Goal: Task Accomplishment & Management: Manage account settings

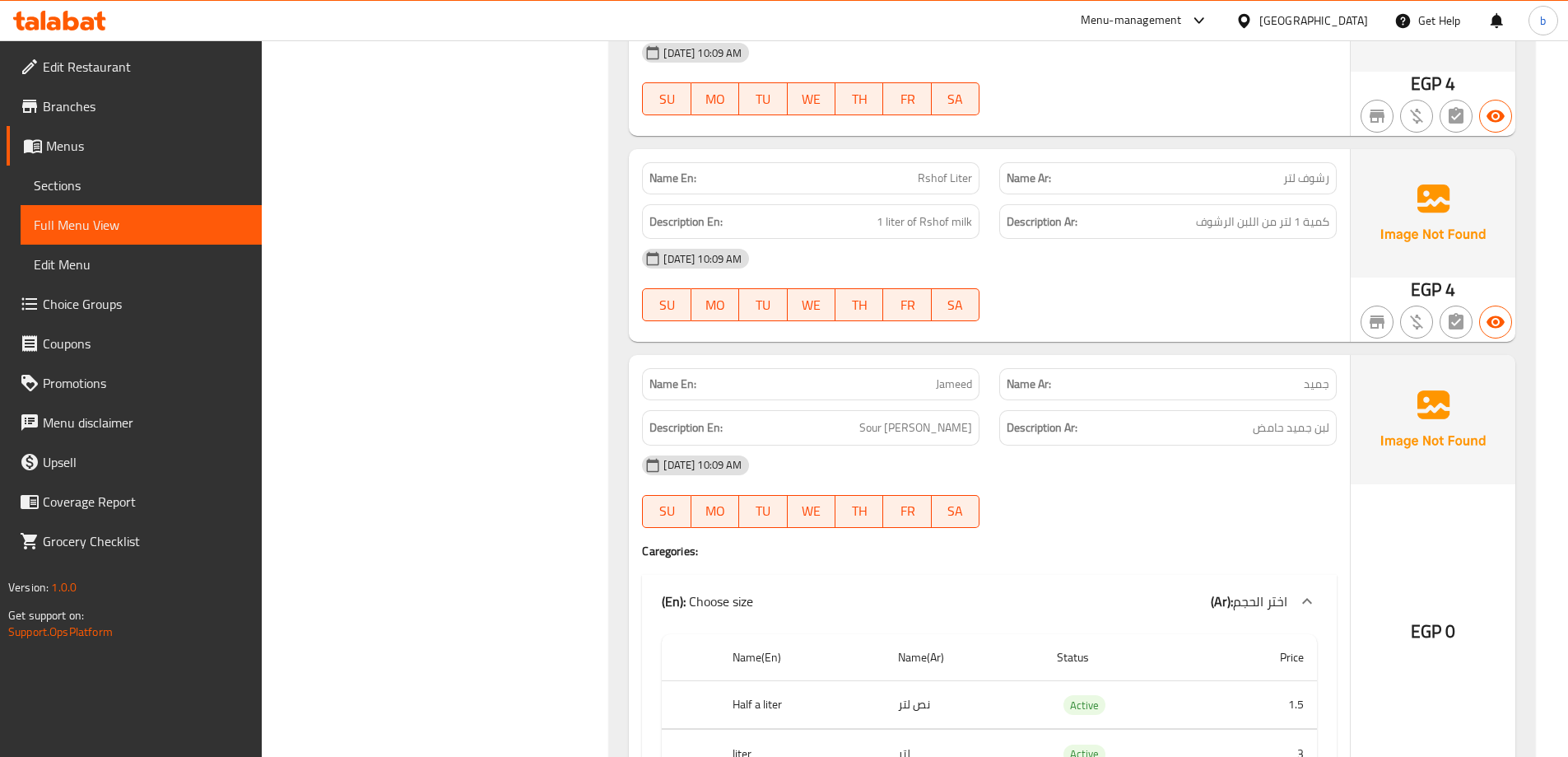
scroll to position [1772, 0]
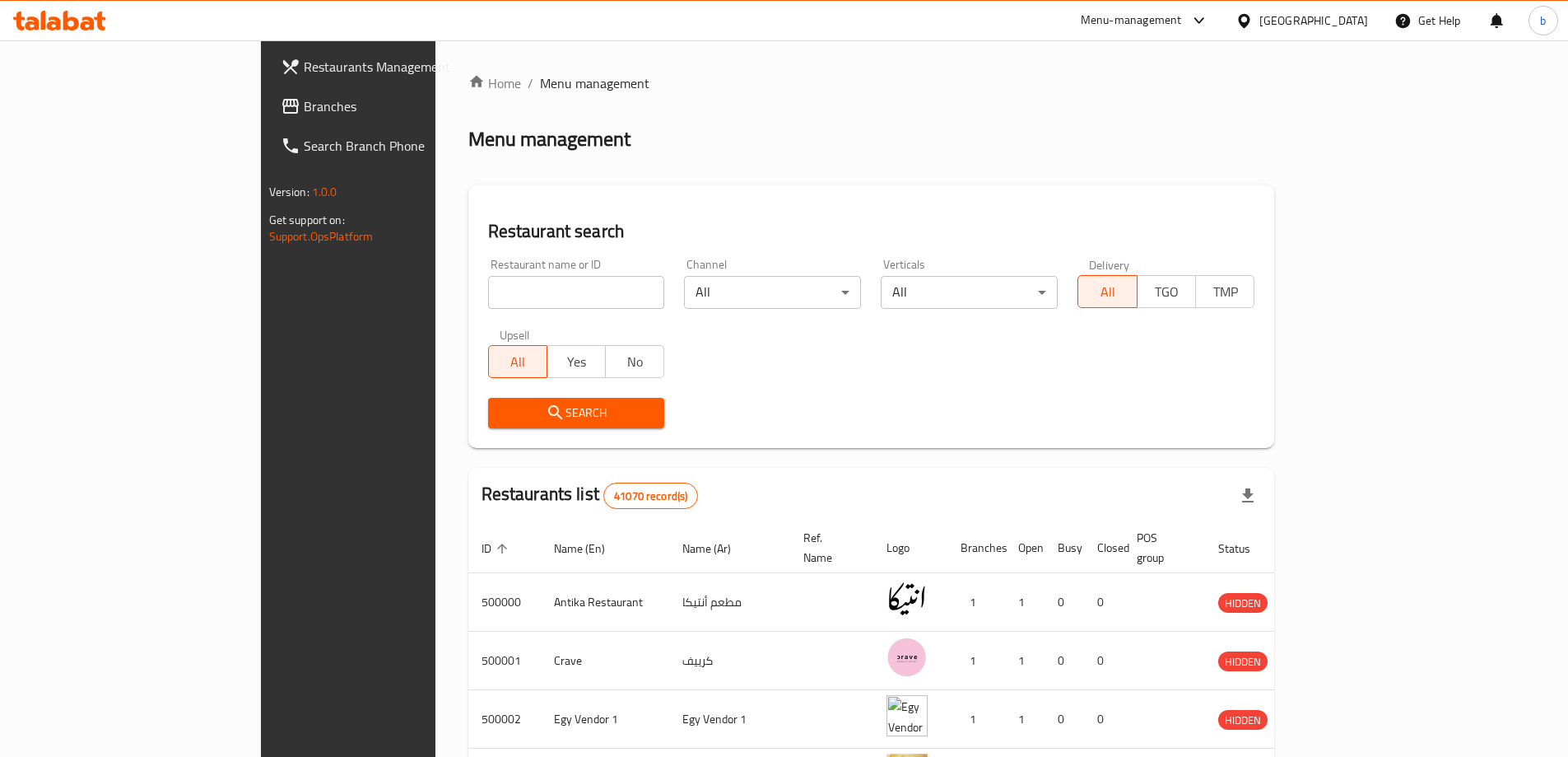
drag, startPoint x: 0, startPoint y: 0, endPoint x: 626, endPoint y: 98, distance: 633.6
click at [626, 98] on div "Home / Menu management Menu management Restaurant search Restaurant name or ID …" at bounding box center [871, 631] width 807 height 1115
click at [304, 110] on span "Branches" at bounding box center [407, 106] width 206 height 20
click at [304, 106] on span "Branches" at bounding box center [407, 106] width 206 height 20
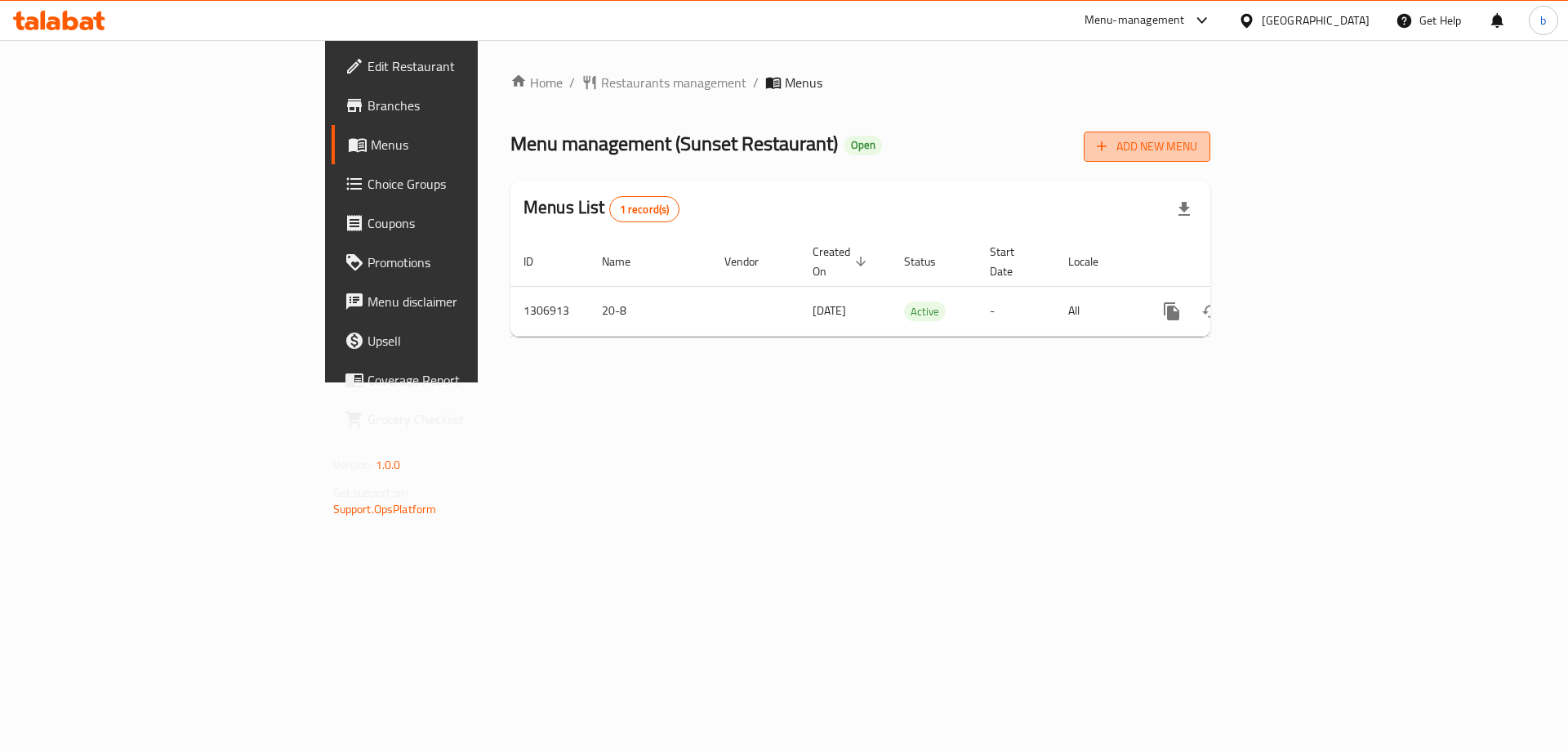
click at [1197, 146] on span "Add New Menu" at bounding box center [1147, 147] width 100 height 21
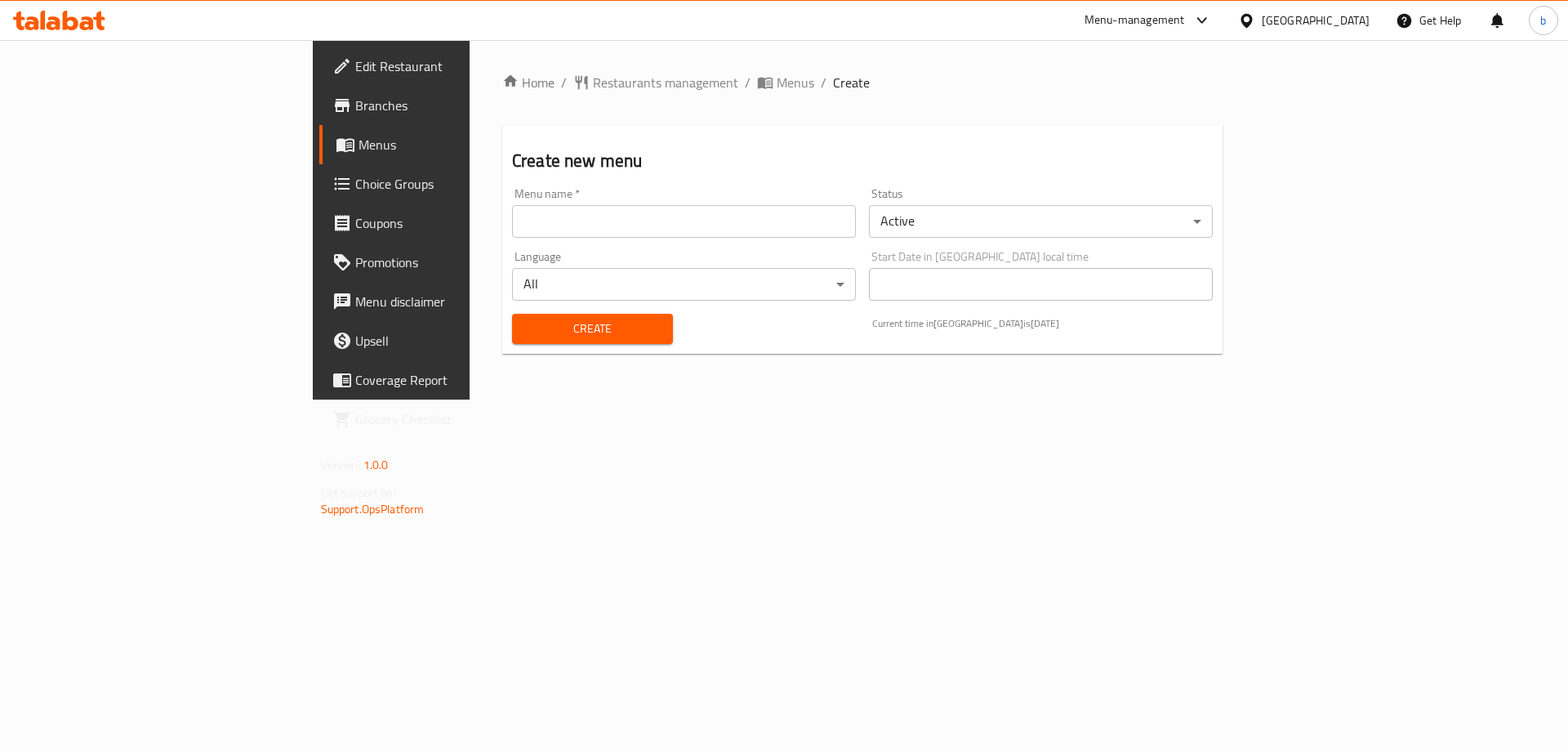
click at [582, 214] on input "text" at bounding box center [683, 221] width 344 height 33
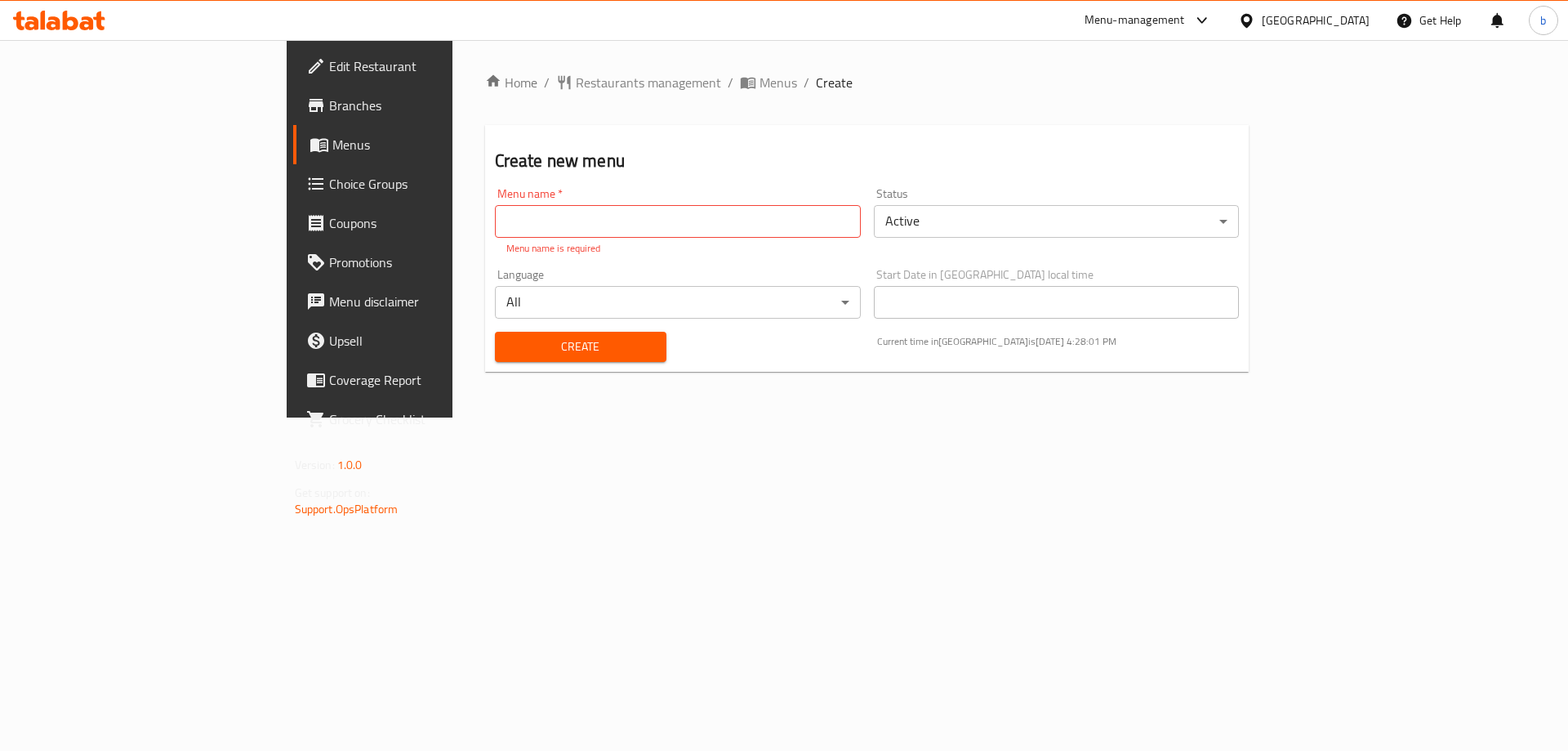
click at [713, 418] on div "Home / Restaurants management / Menus / Create Create new menu Menu name   * Me…" at bounding box center [867, 228] width 830 height 377
click at [332, 152] on span "Menus" at bounding box center [433, 144] width 203 height 20
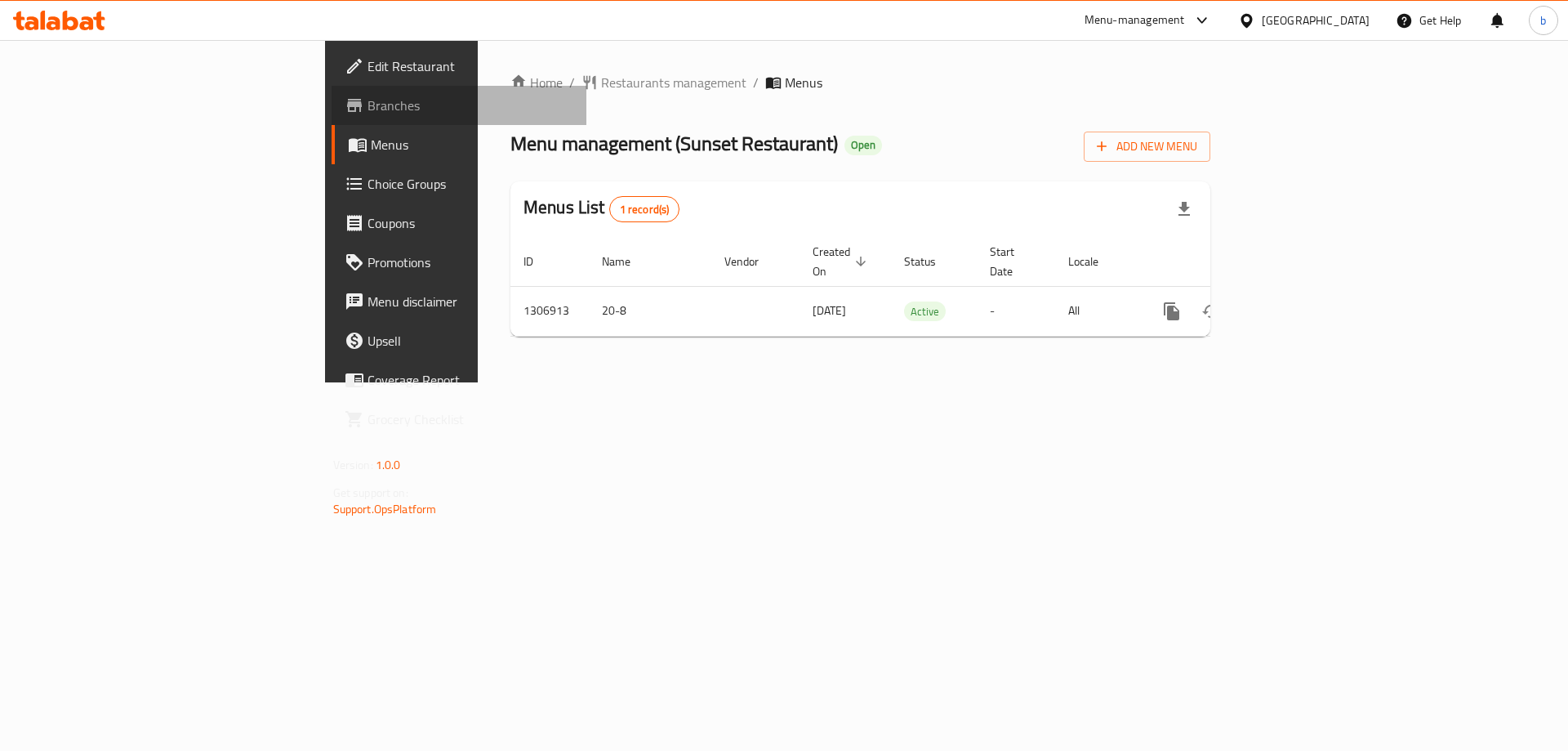
click at [368, 107] on span "Branches" at bounding box center [471, 105] width 207 height 20
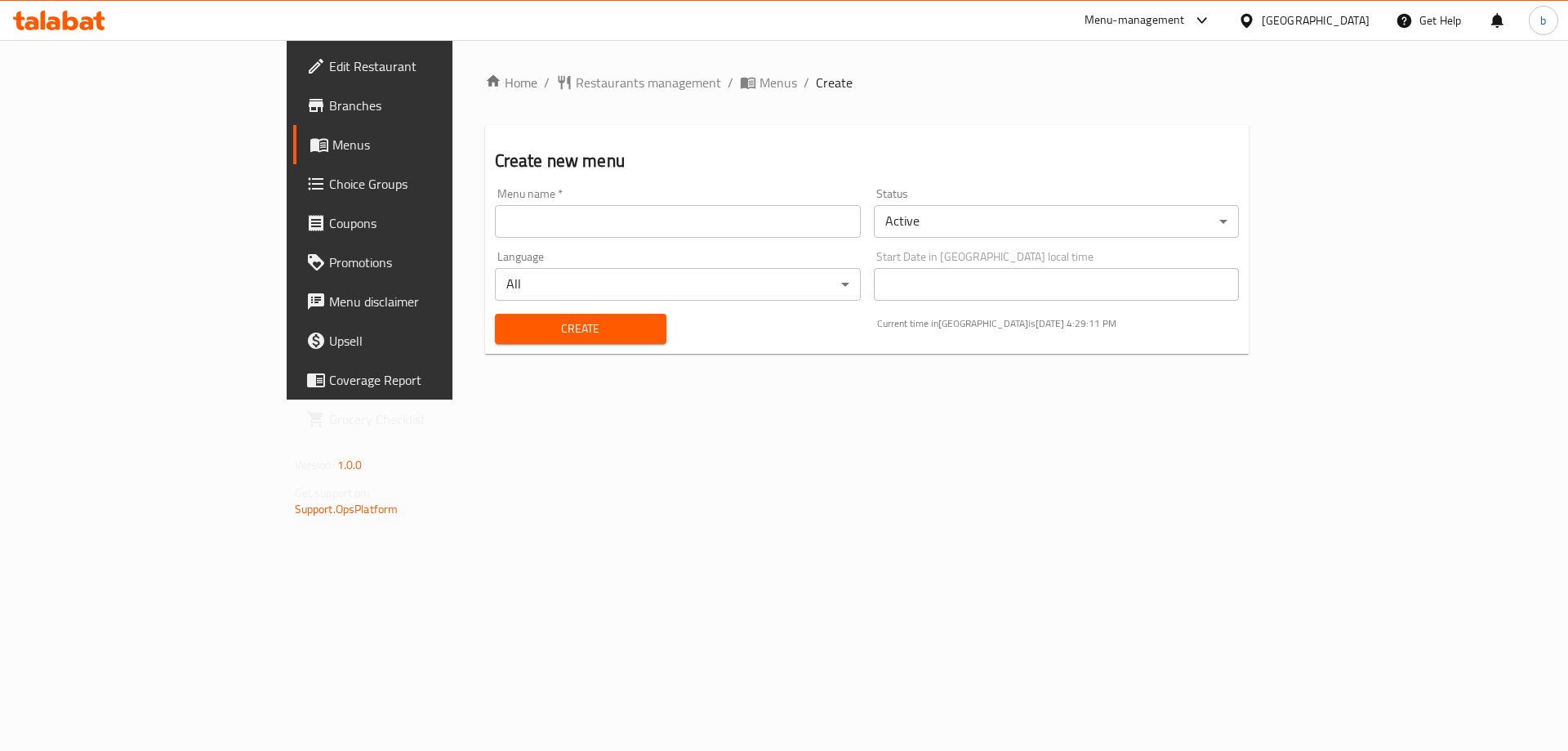
click at [330, 111] on span "Branches" at bounding box center [432, 105] width 207 height 20
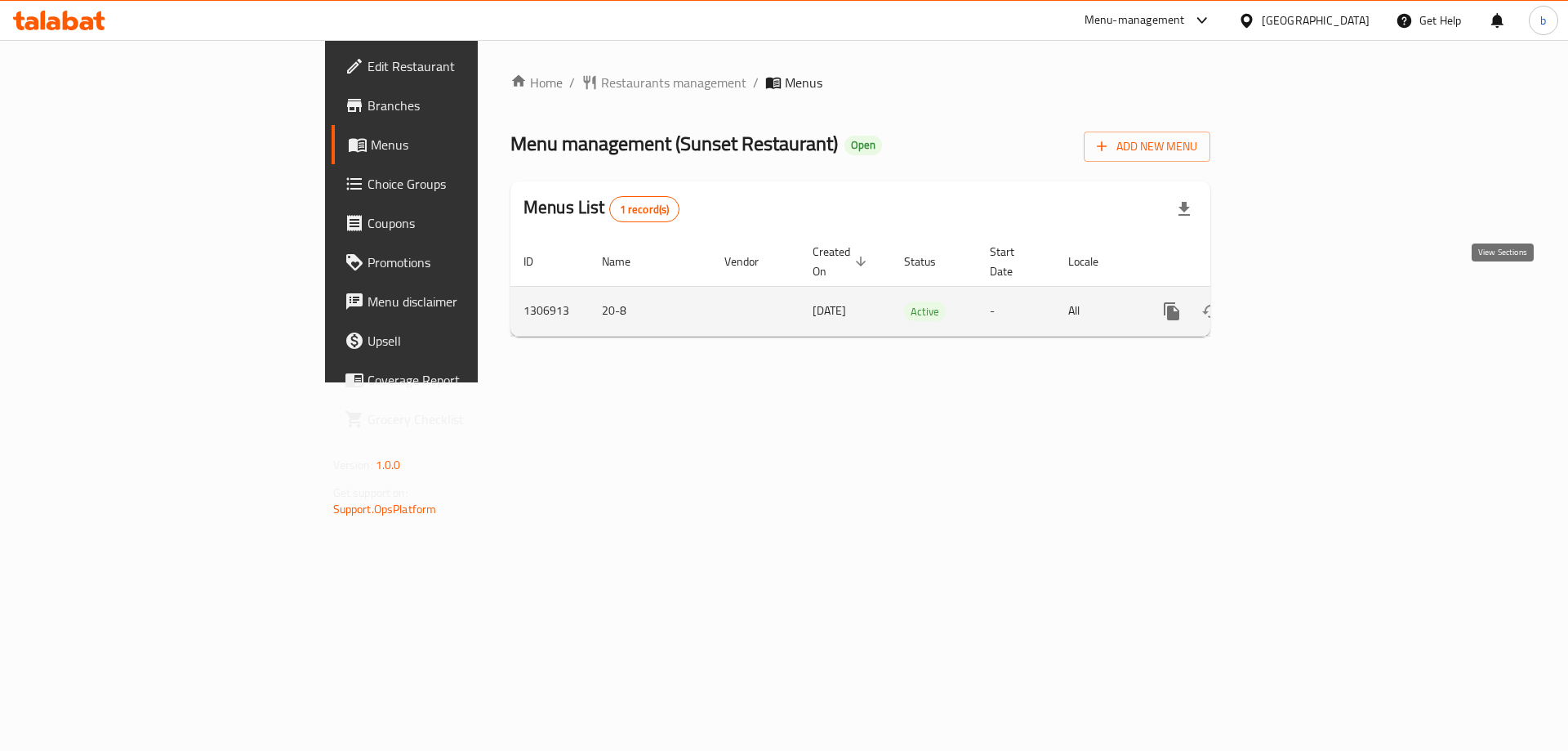
click at [1299, 302] on icon "enhanced table" at bounding box center [1289, 311] width 20 height 20
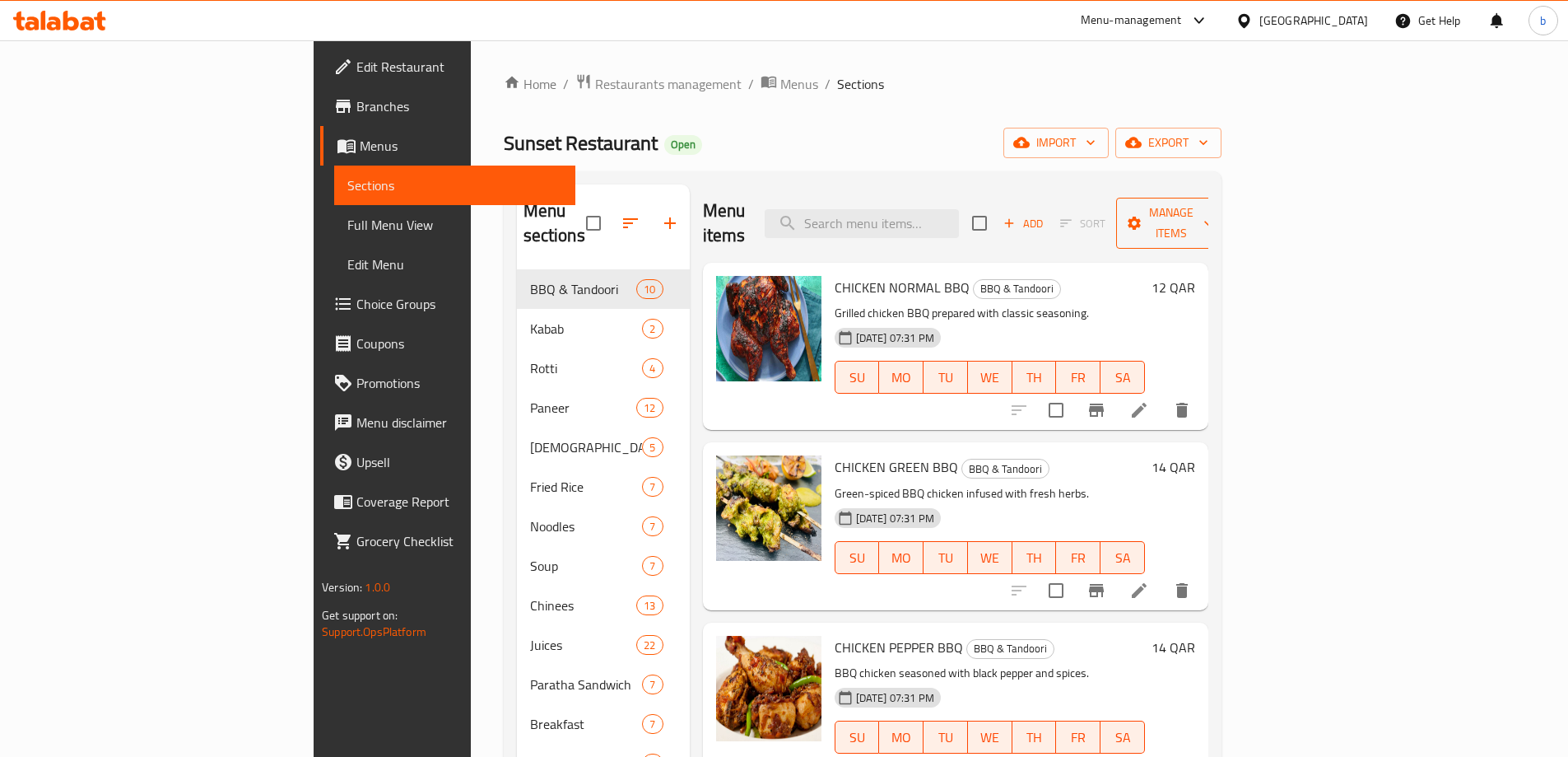
click at [1213, 209] on span "Manage items" at bounding box center [1171, 224] width 84 height 42
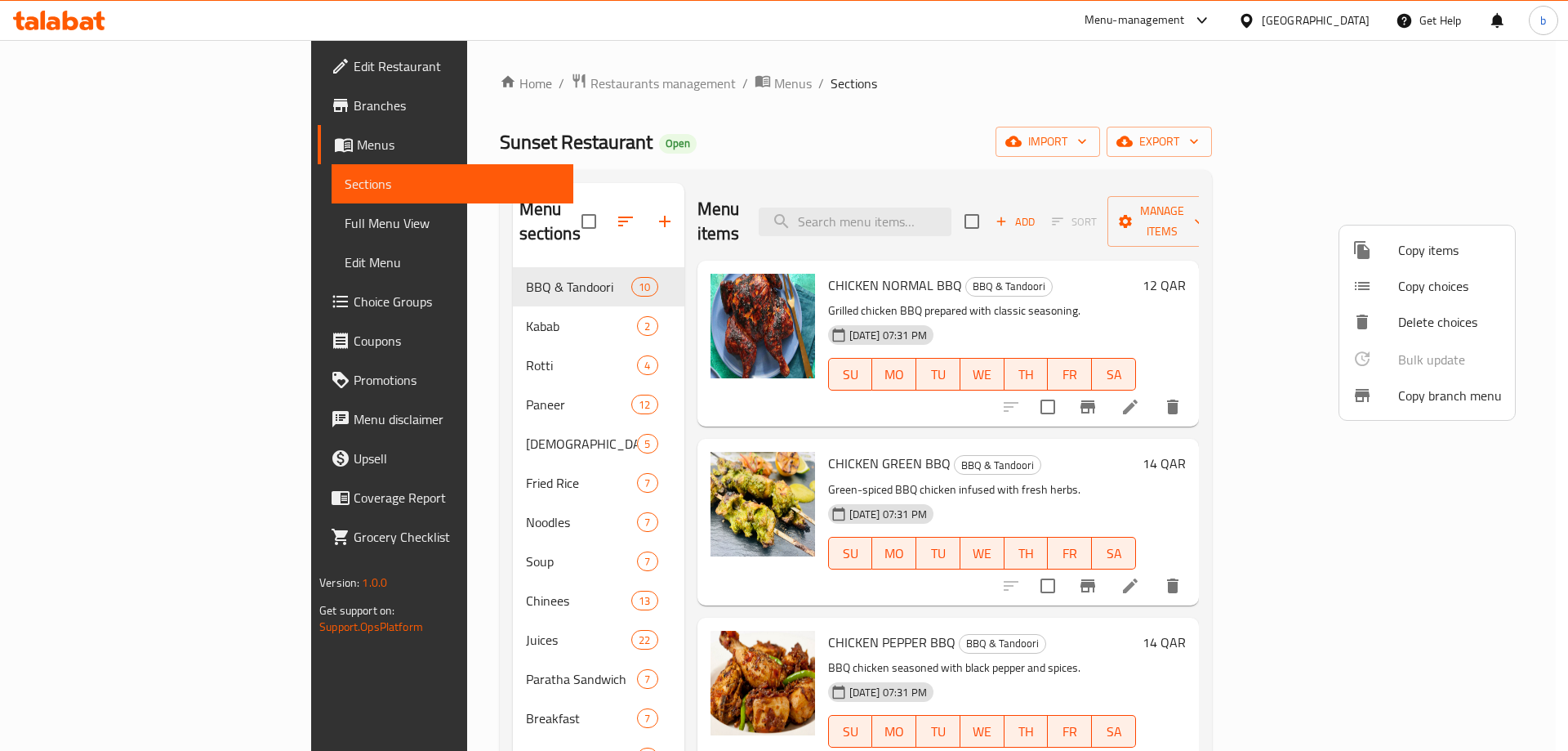
click at [1445, 401] on span "Copy branch menu" at bounding box center [1450, 395] width 104 height 20
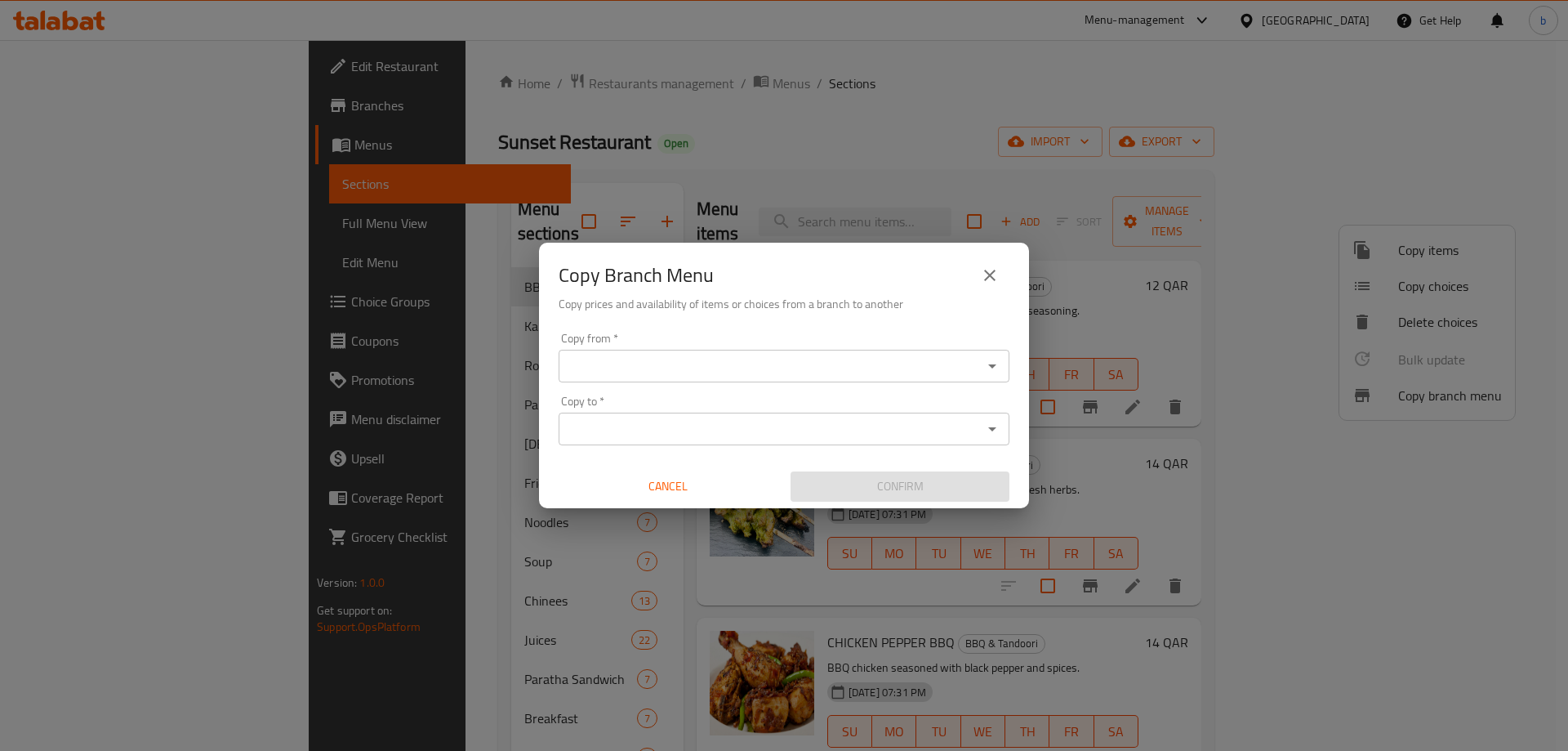
click at [619, 86] on div "Copy Branch Menu Copy prices and availability of items or choices from a branch…" at bounding box center [784, 376] width 1568 height 751
click at [1310, 181] on div "Copy Branch Menu Copy prices and availability of items or choices from a branch…" at bounding box center [784, 376] width 1568 height 751
click at [993, 275] on icon "close" at bounding box center [989, 275] width 20 height 20
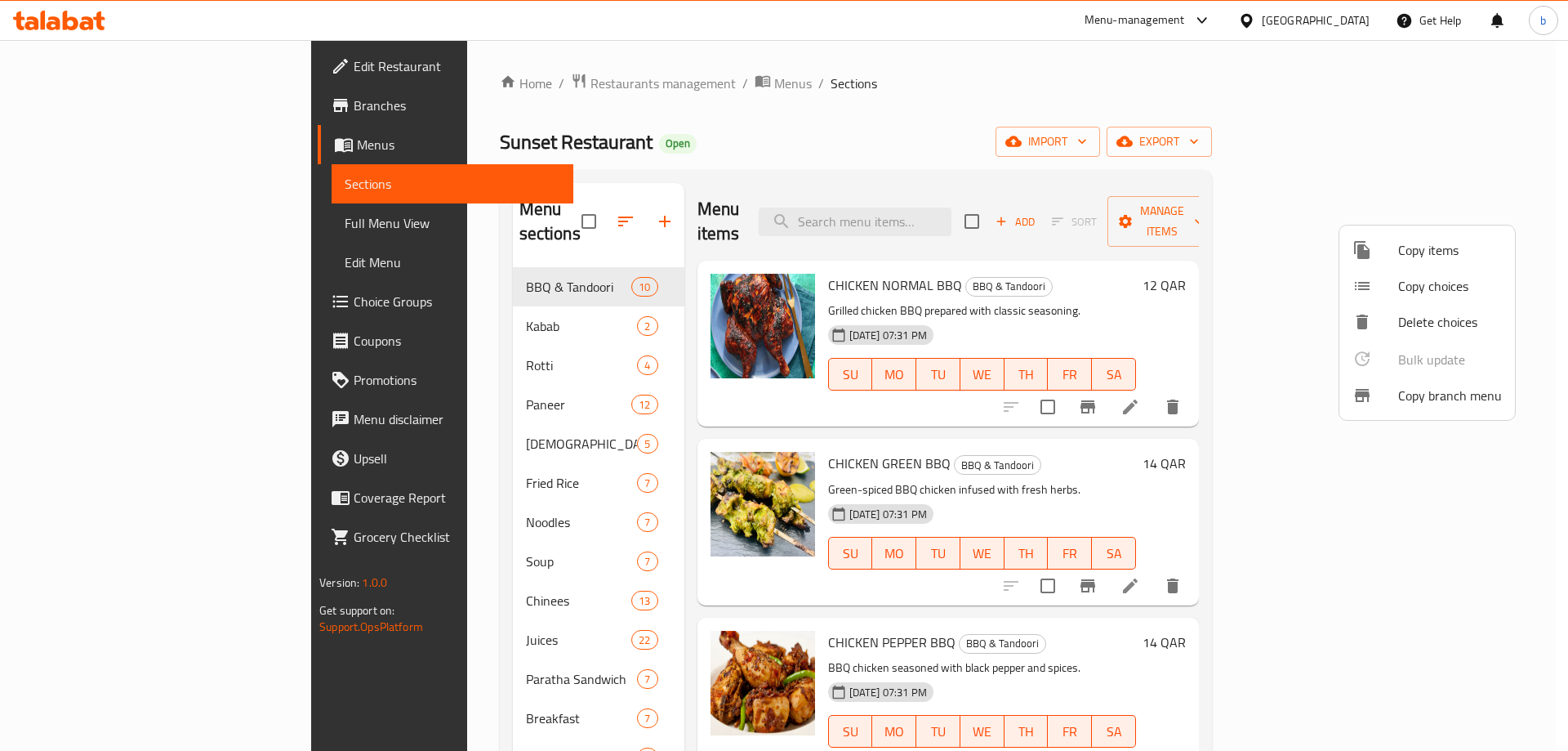
click at [63, 145] on div at bounding box center [784, 376] width 1568 height 751
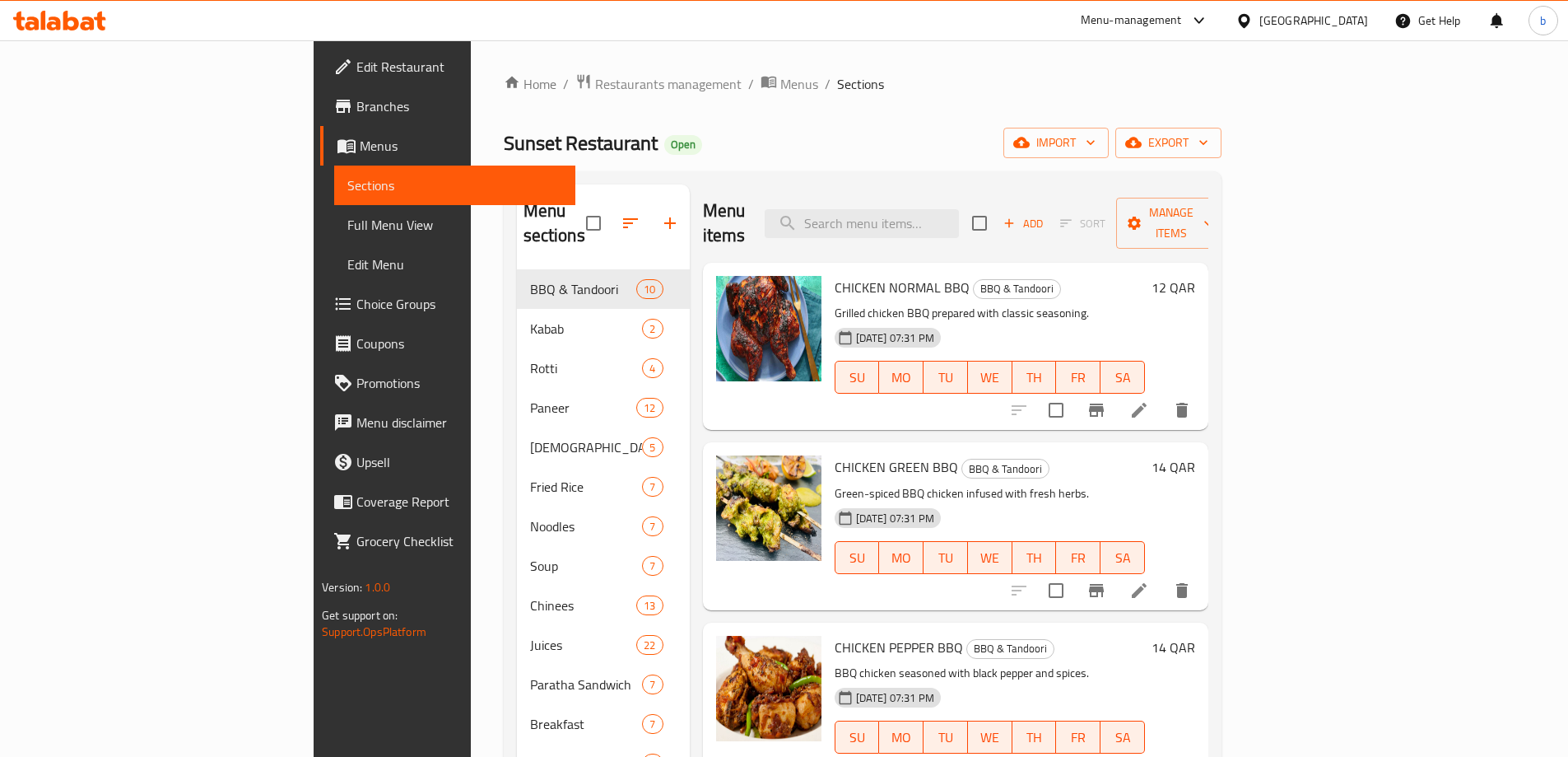
click at [359, 136] on span "Menus" at bounding box center [460, 145] width 203 height 20
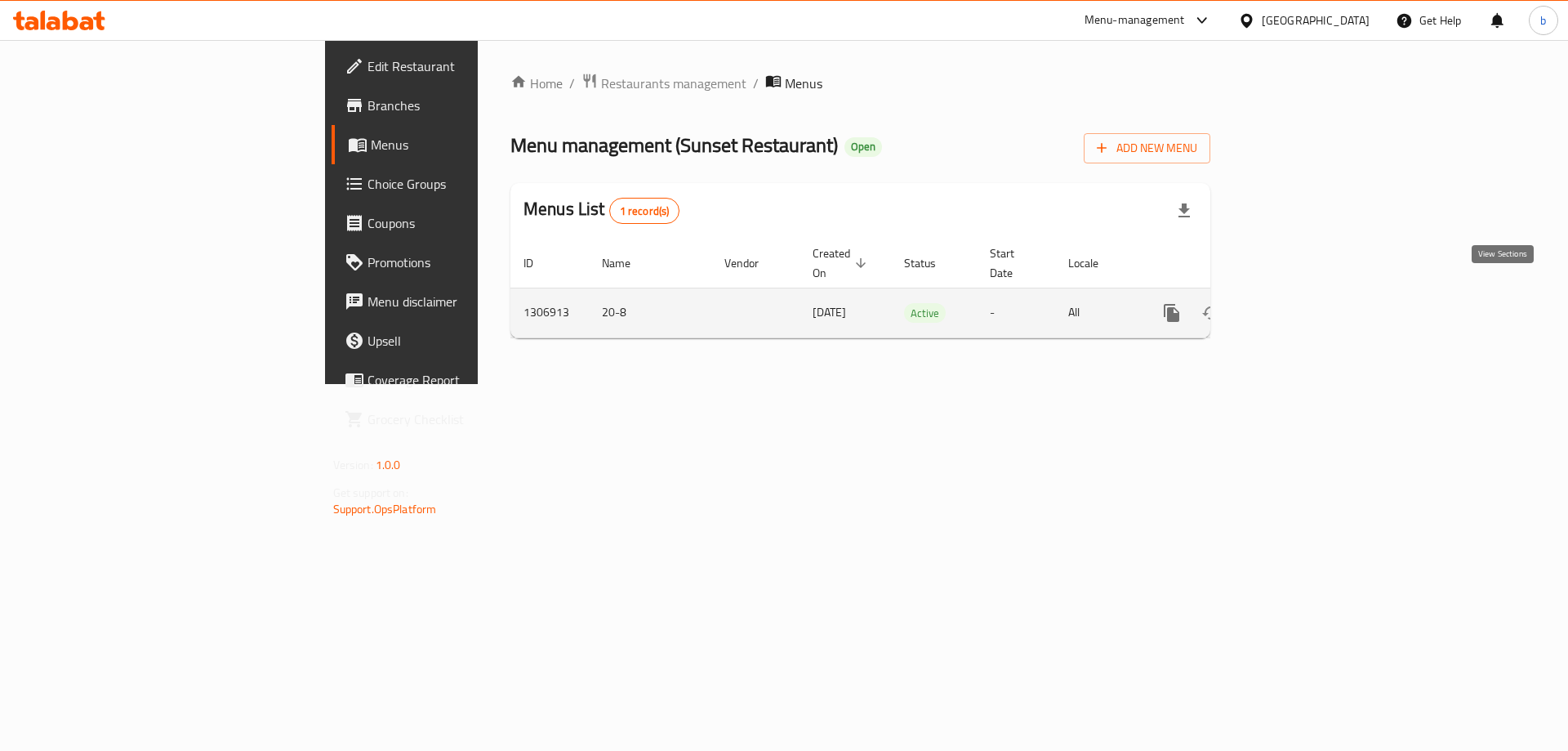
click at [1299, 303] on icon "enhanced table" at bounding box center [1289, 313] width 20 height 20
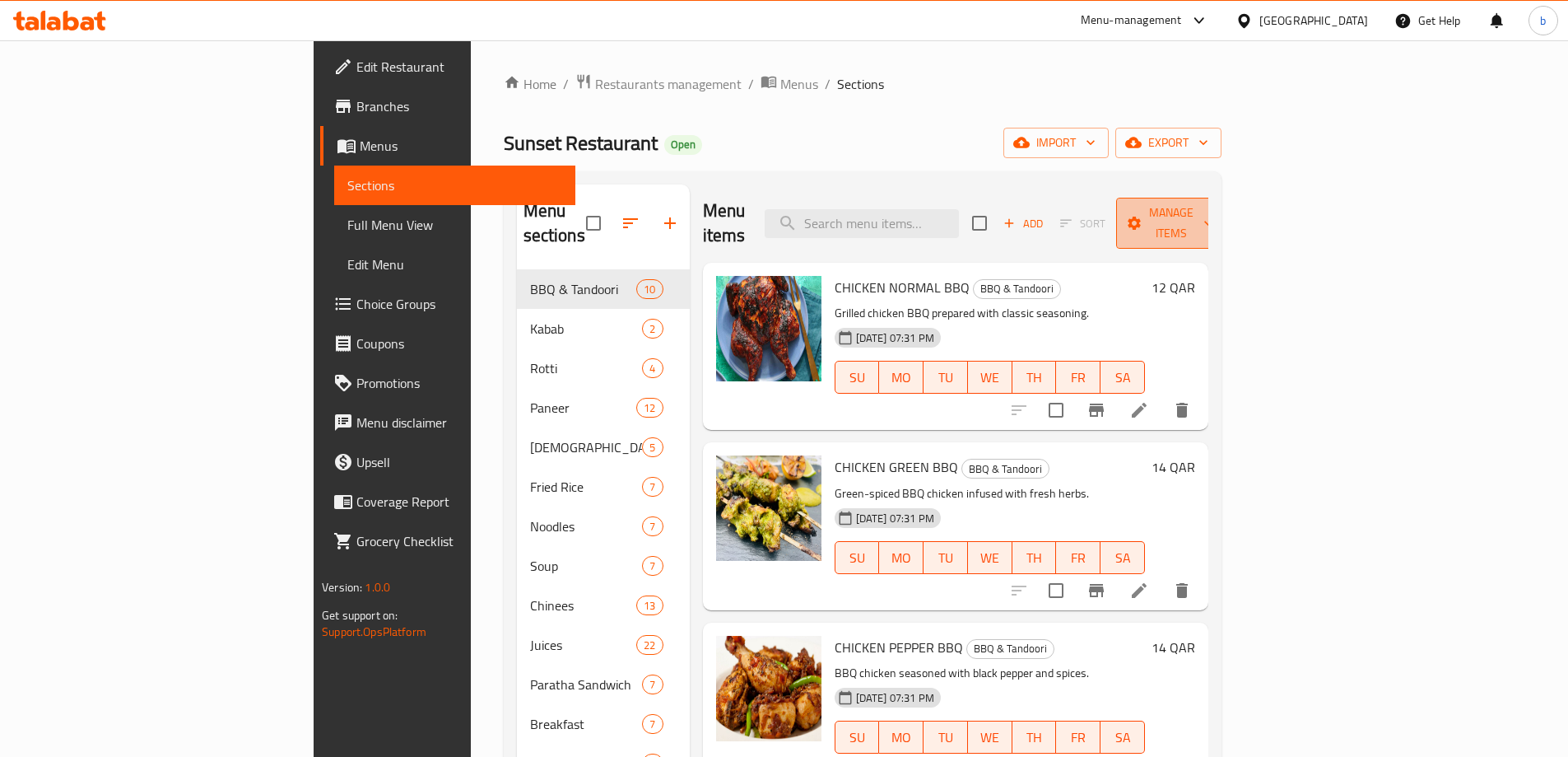
click at [1213, 206] on span "Manage items" at bounding box center [1171, 224] width 84 height 42
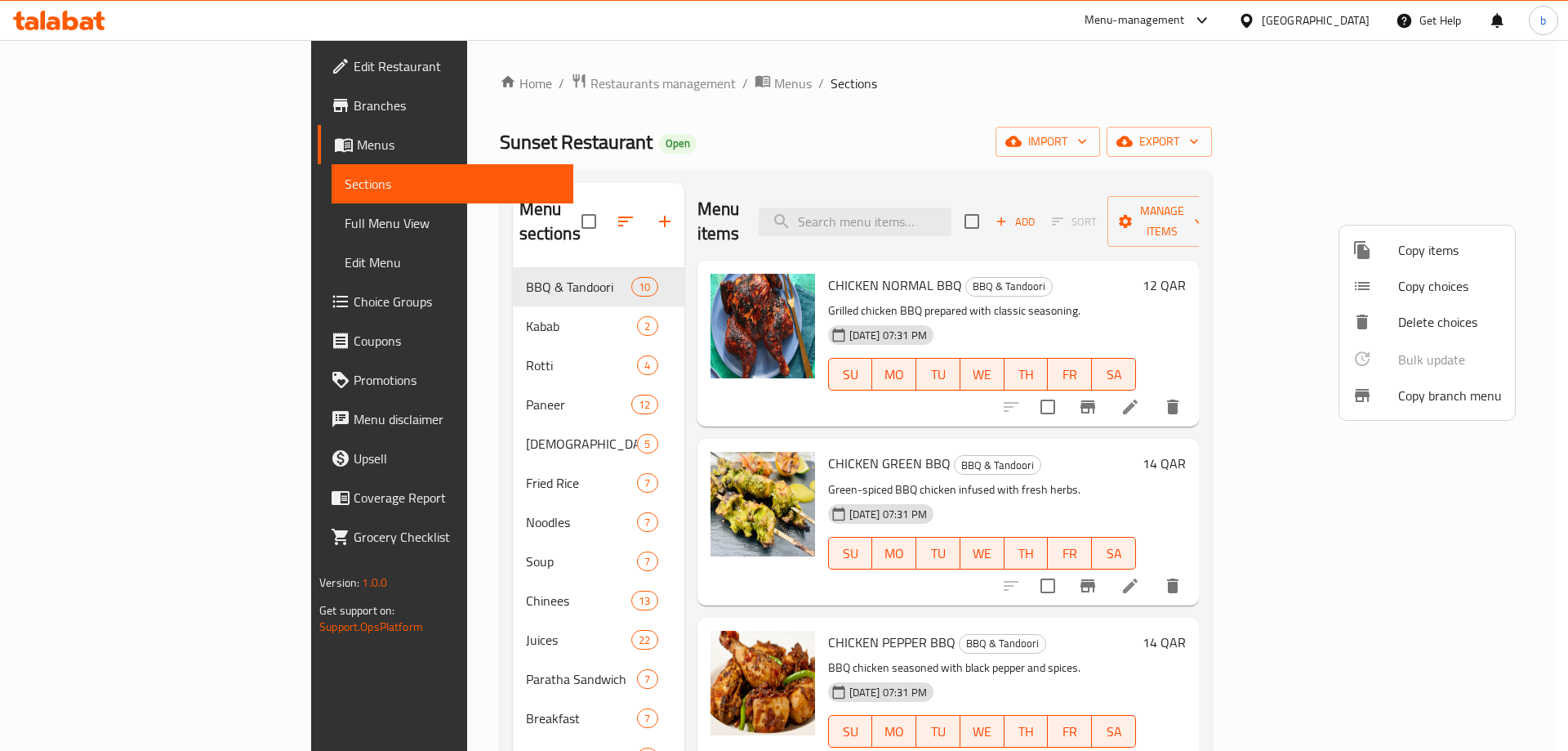
click at [1427, 401] on span "Copy branch menu" at bounding box center [1450, 395] width 104 height 20
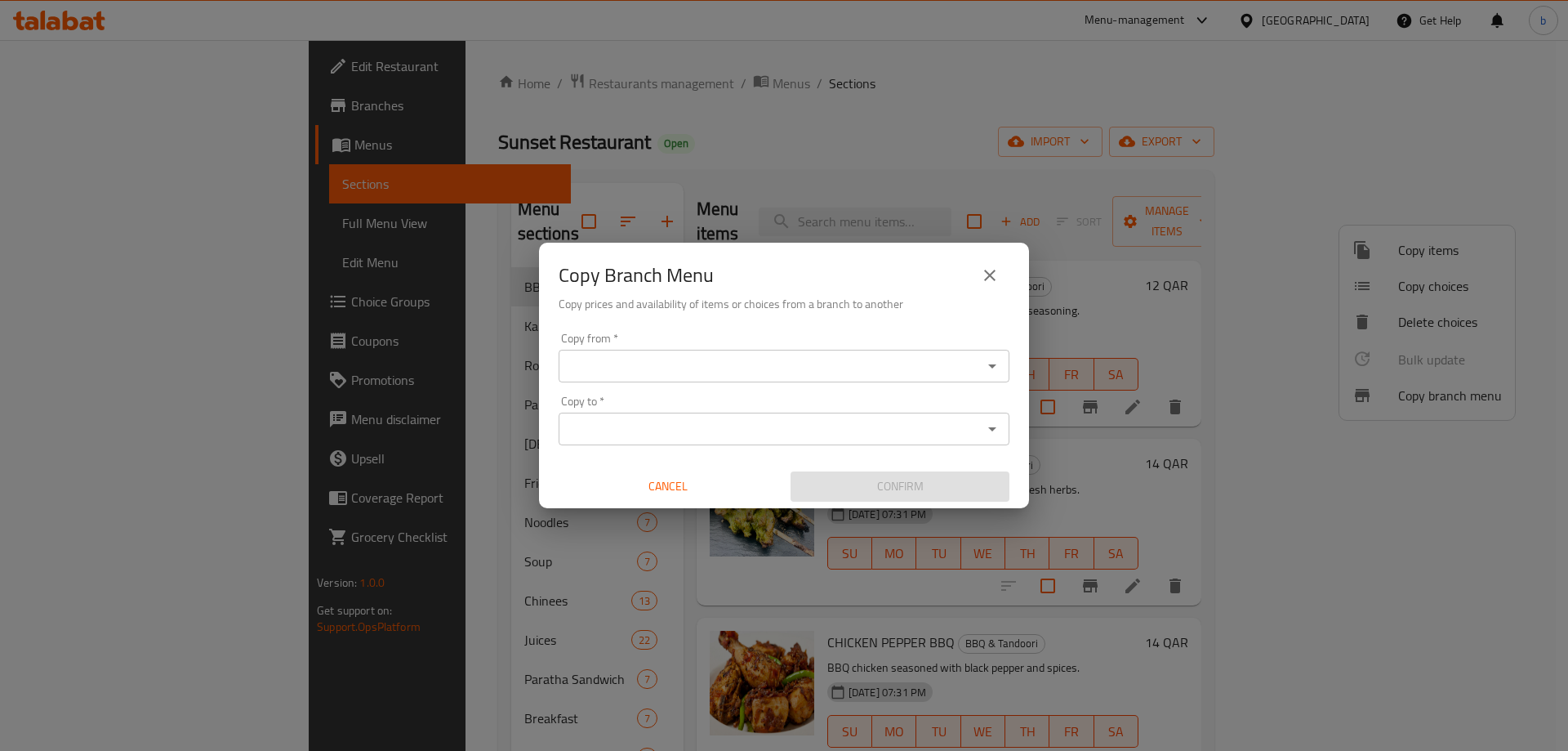
click at [611, 366] on input "Copy from   *" at bounding box center [770, 366] width 414 height 22
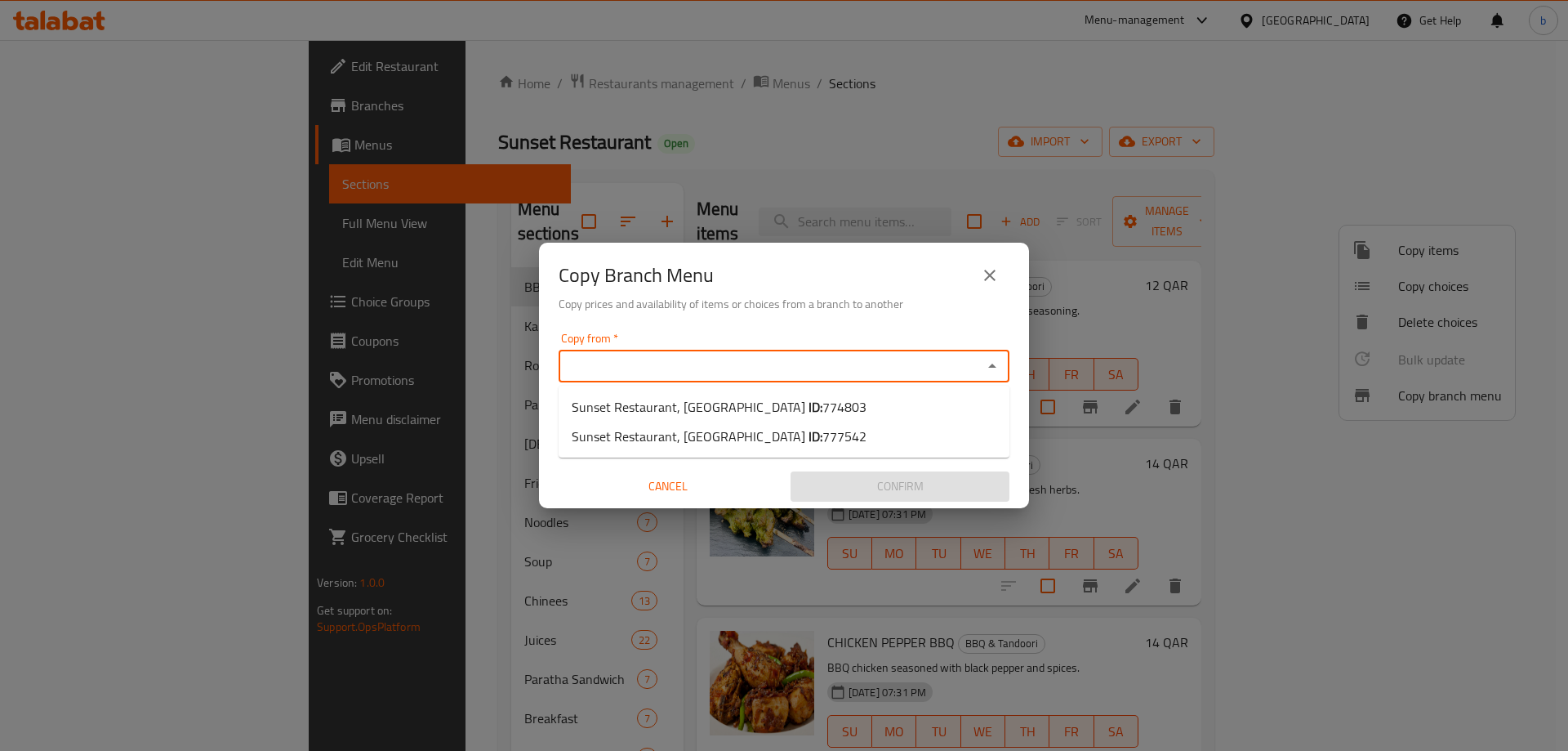
paste input "774803"
type input "774803"
click at [670, 360] on input "Copy from   *" at bounding box center [770, 366] width 414 height 22
click at [845, 414] on li "Sunset Restaurant, New Al Rayyan ID: 774803" at bounding box center [784, 406] width 451 height 29
type input "Sunset Restaurant, New Al Rayyan"
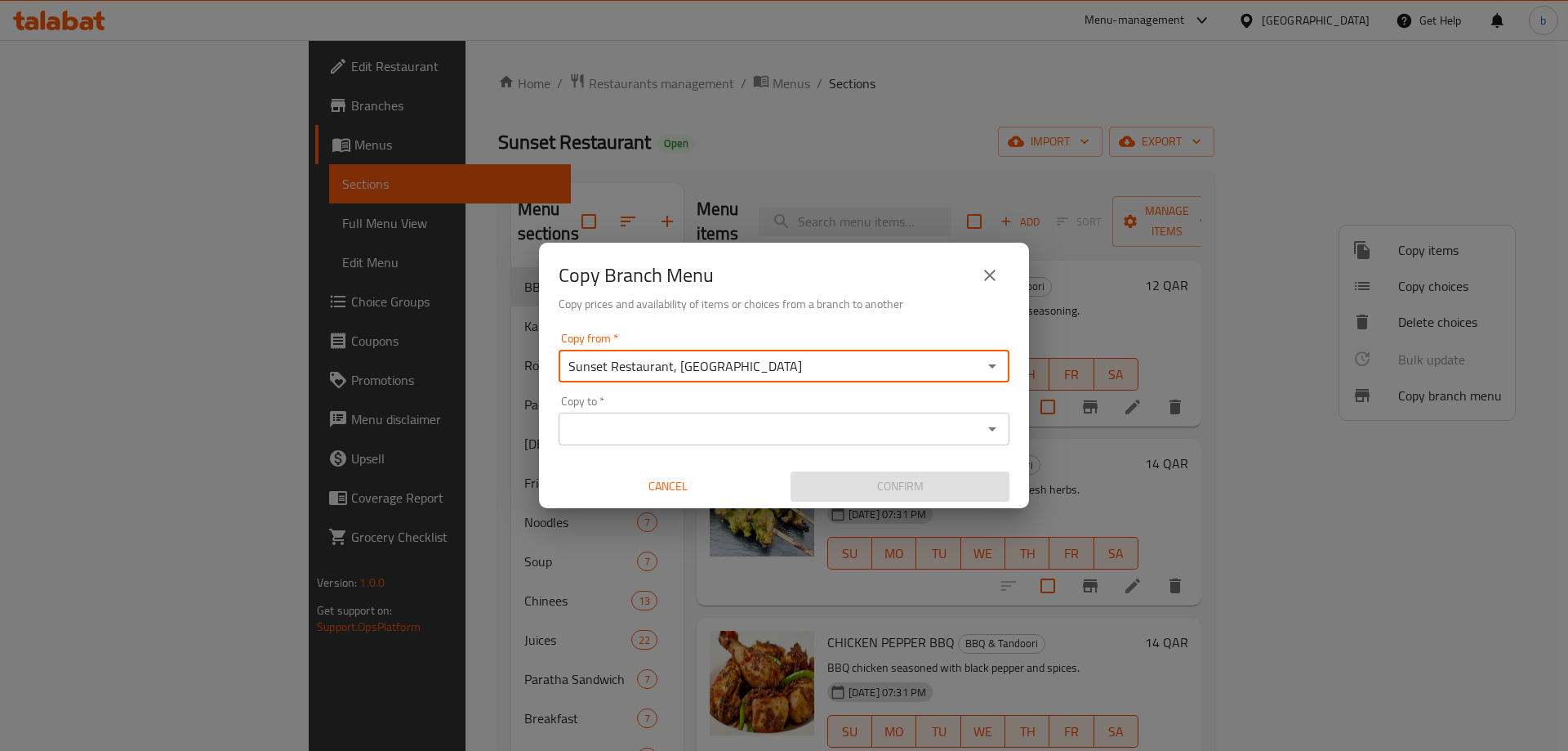
drag, startPoint x: 862, startPoint y: 425, endPoint x: 878, endPoint y: 418, distance: 17.5
click at [863, 425] on input "Copy to   *" at bounding box center [770, 429] width 414 height 22
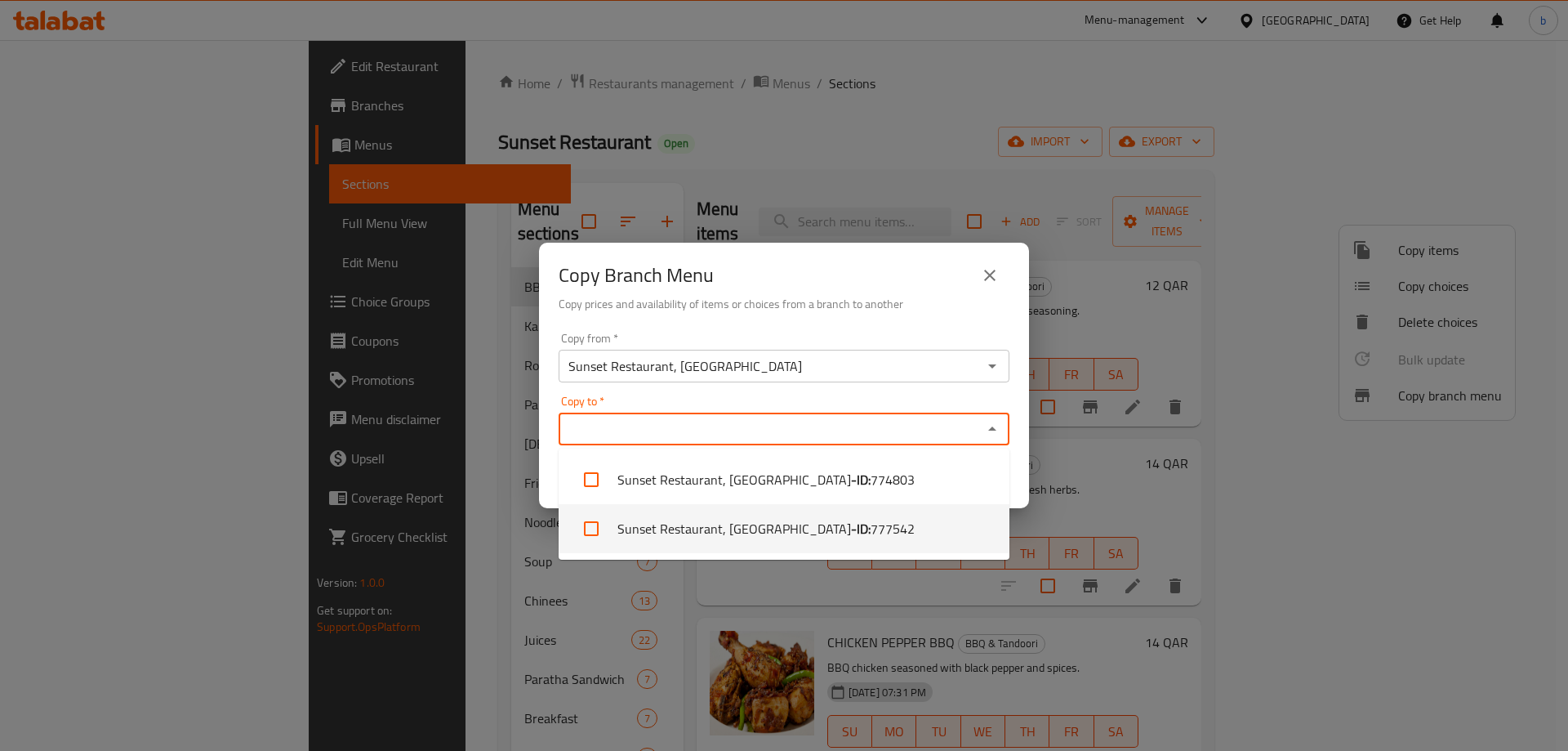
click at [884, 536] on li "Sunset Restaurant, Najma - ID: 777542" at bounding box center [784, 528] width 451 height 49
checkbox input "true"
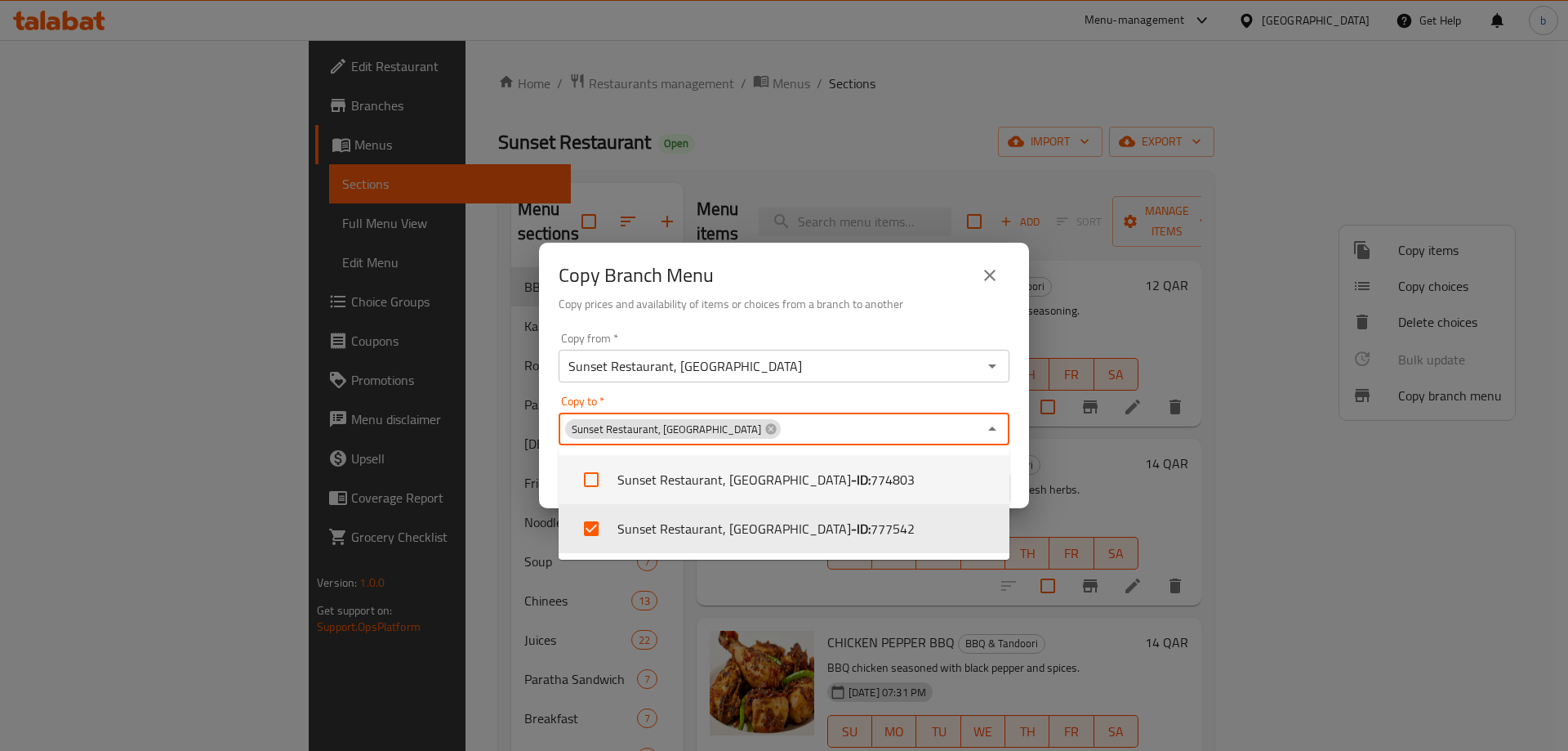
click at [1019, 471] on div "Copy from   * Sunset Restaurant, New Al Rayyan Copy from * Copy to   * Sunset R…" at bounding box center [784, 417] width 491 height 183
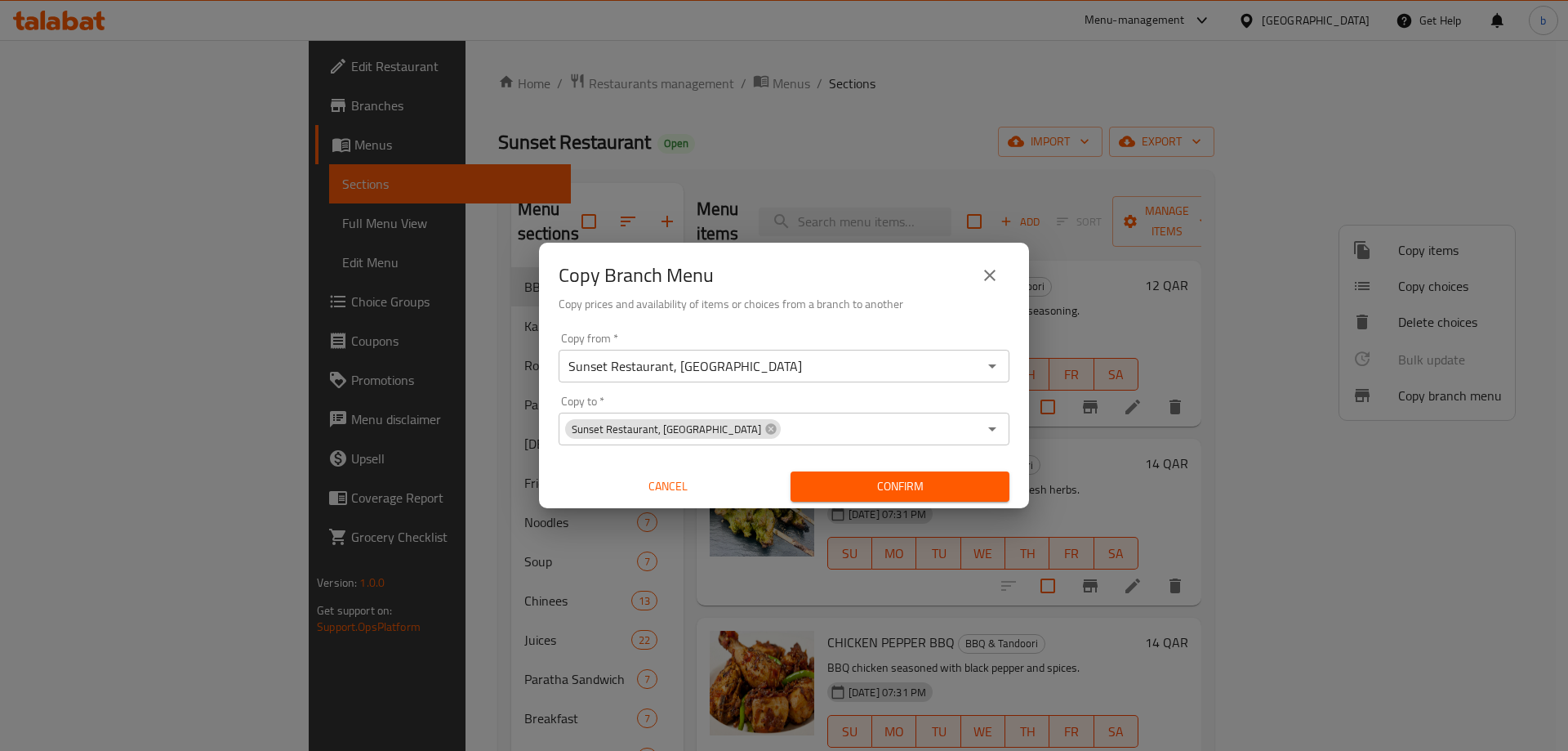
click at [881, 491] on span "Confirm" at bounding box center [901, 487] width 193 height 21
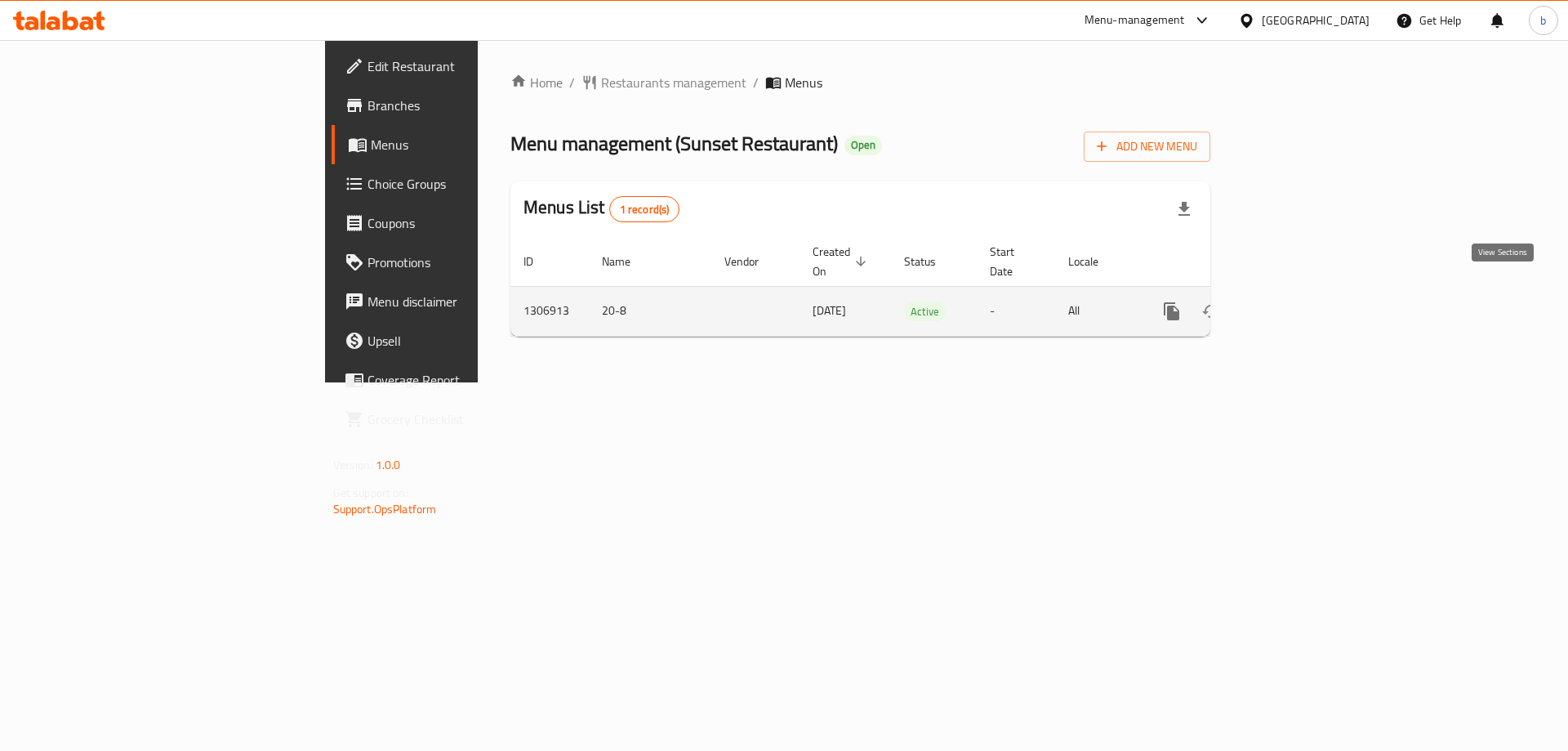
click at [1310, 302] on link "enhanced table" at bounding box center [1290, 312] width 39 height 39
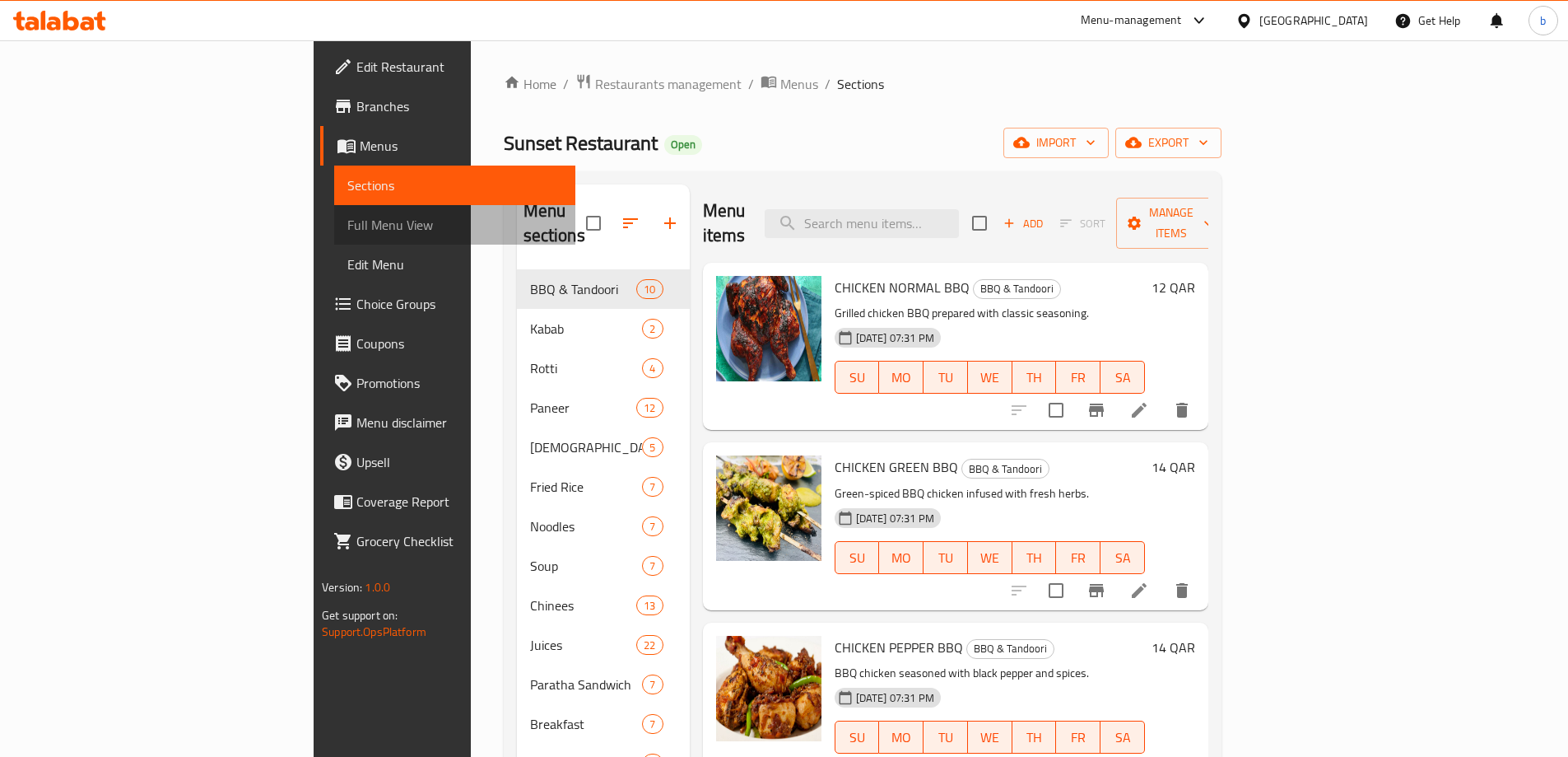
click at [347, 216] on span "Full Menu View" at bounding box center [455, 225] width 215 height 20
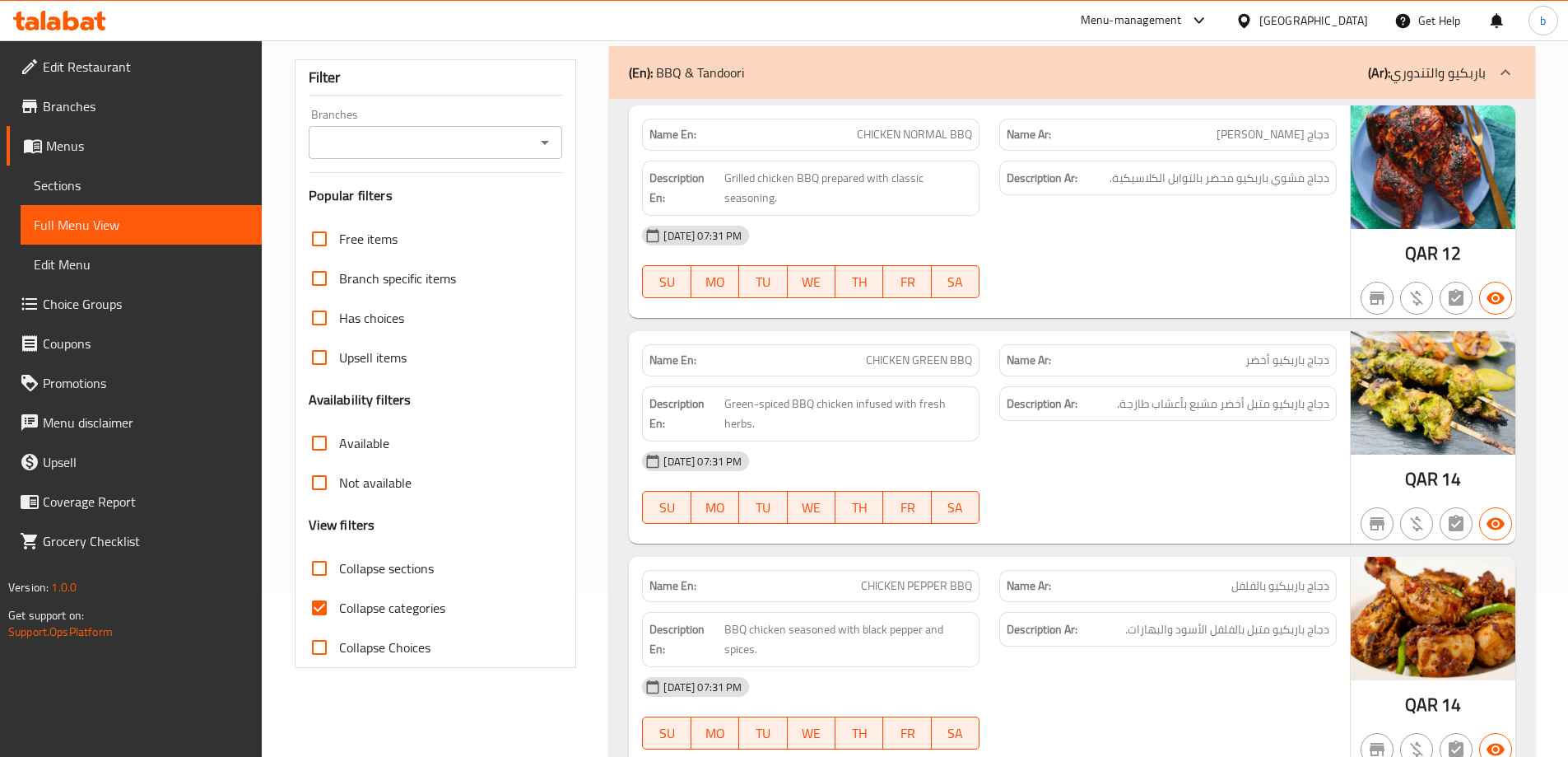
scroll to position [247, 0]
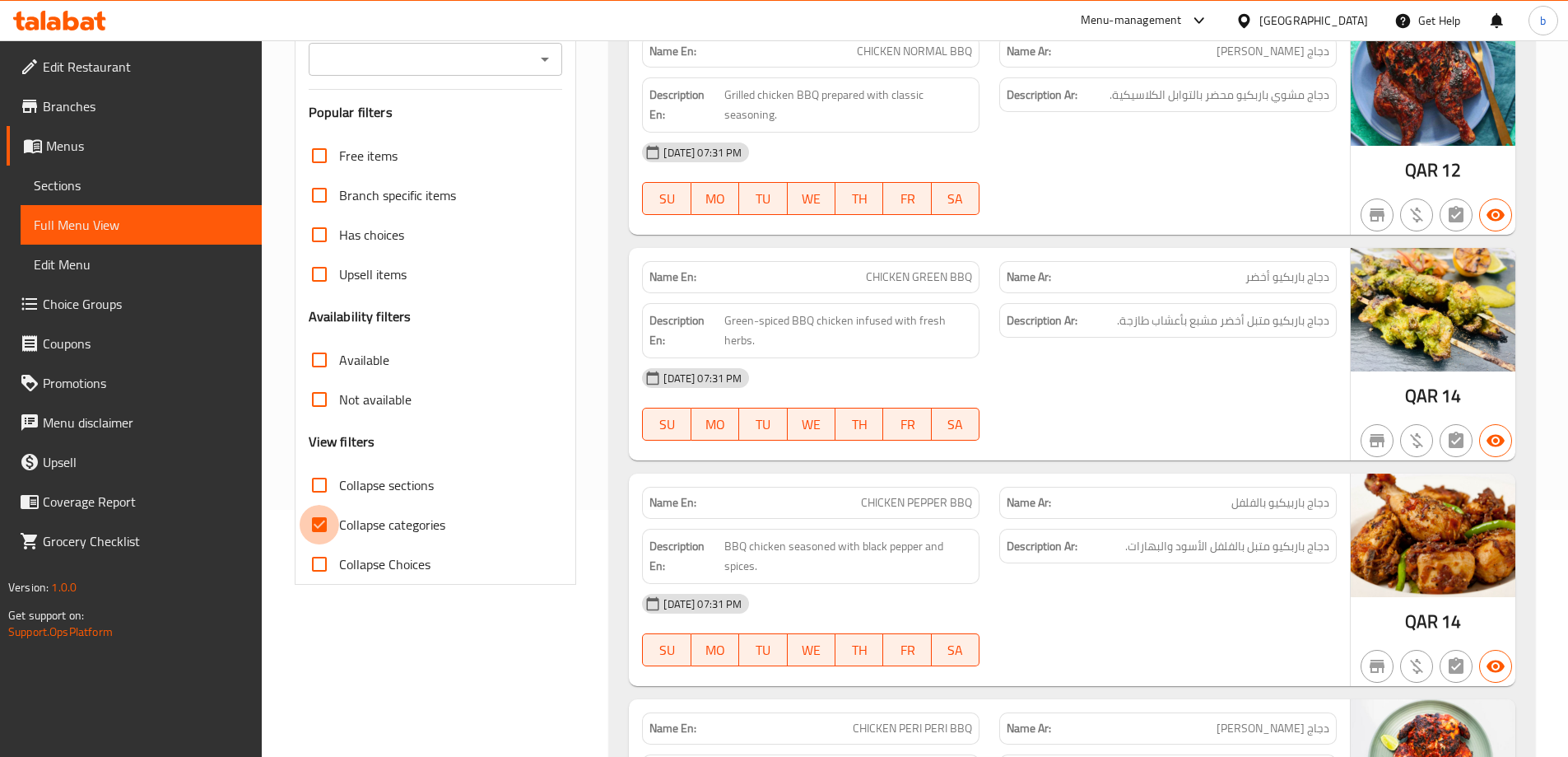
click at [313, 527] on input "Collapse categories" at bounding box center [320, 525] width 40 height 40
checkbox input "false"
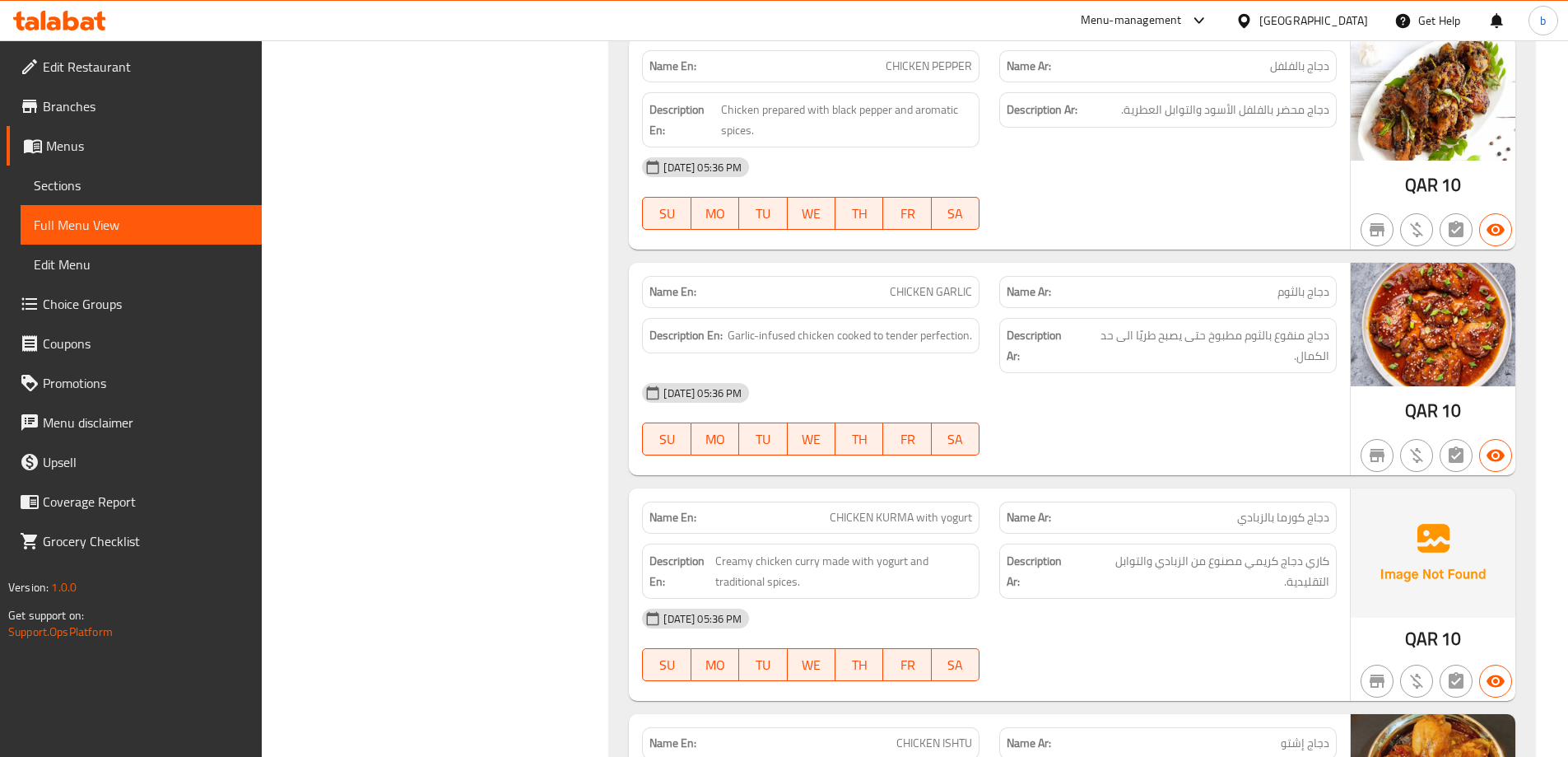
scroll to position [33489, 0]
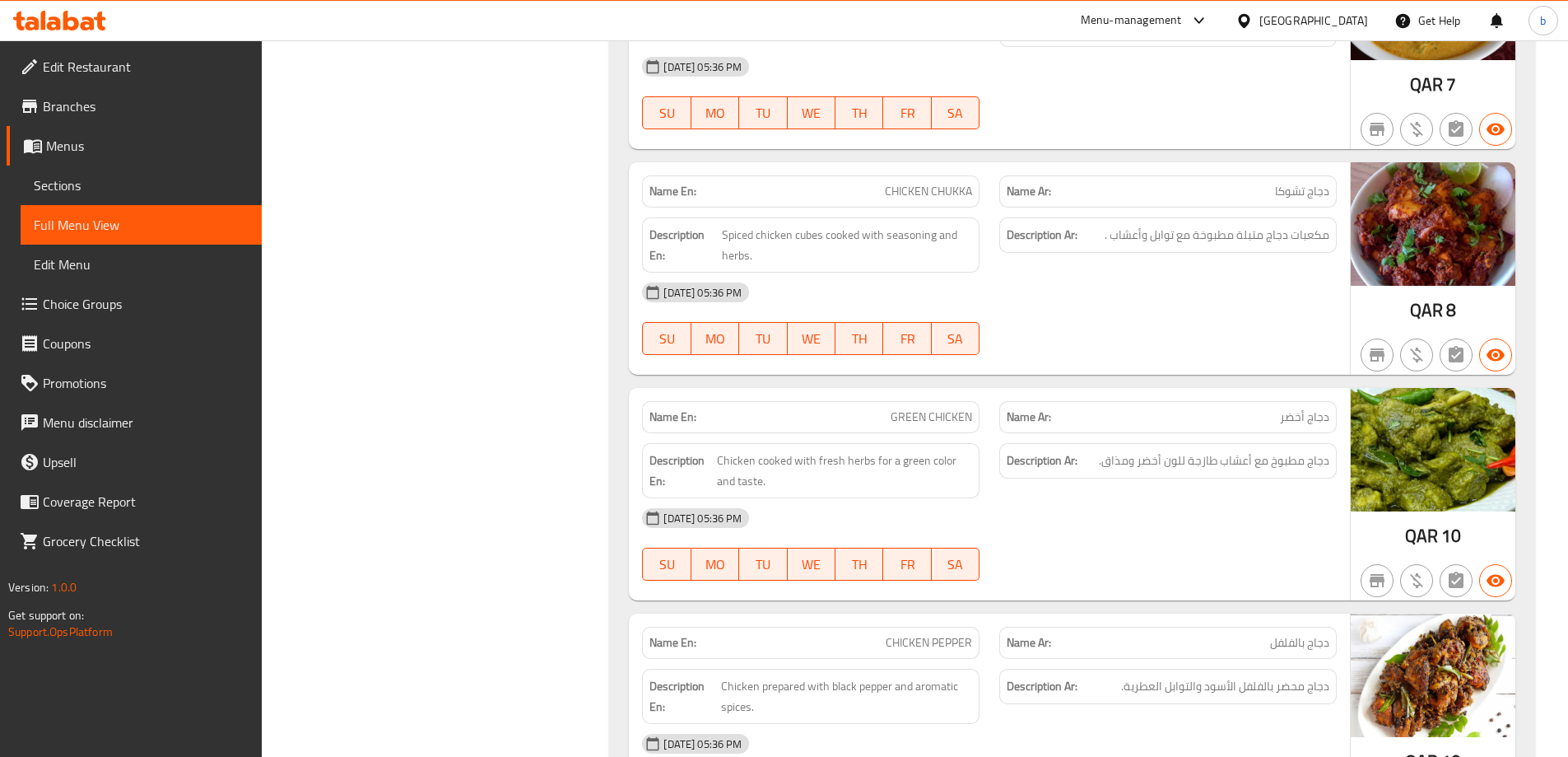
click at [100, 109] on span "Branches" at bounding box center [145, 106] width 206 height 20
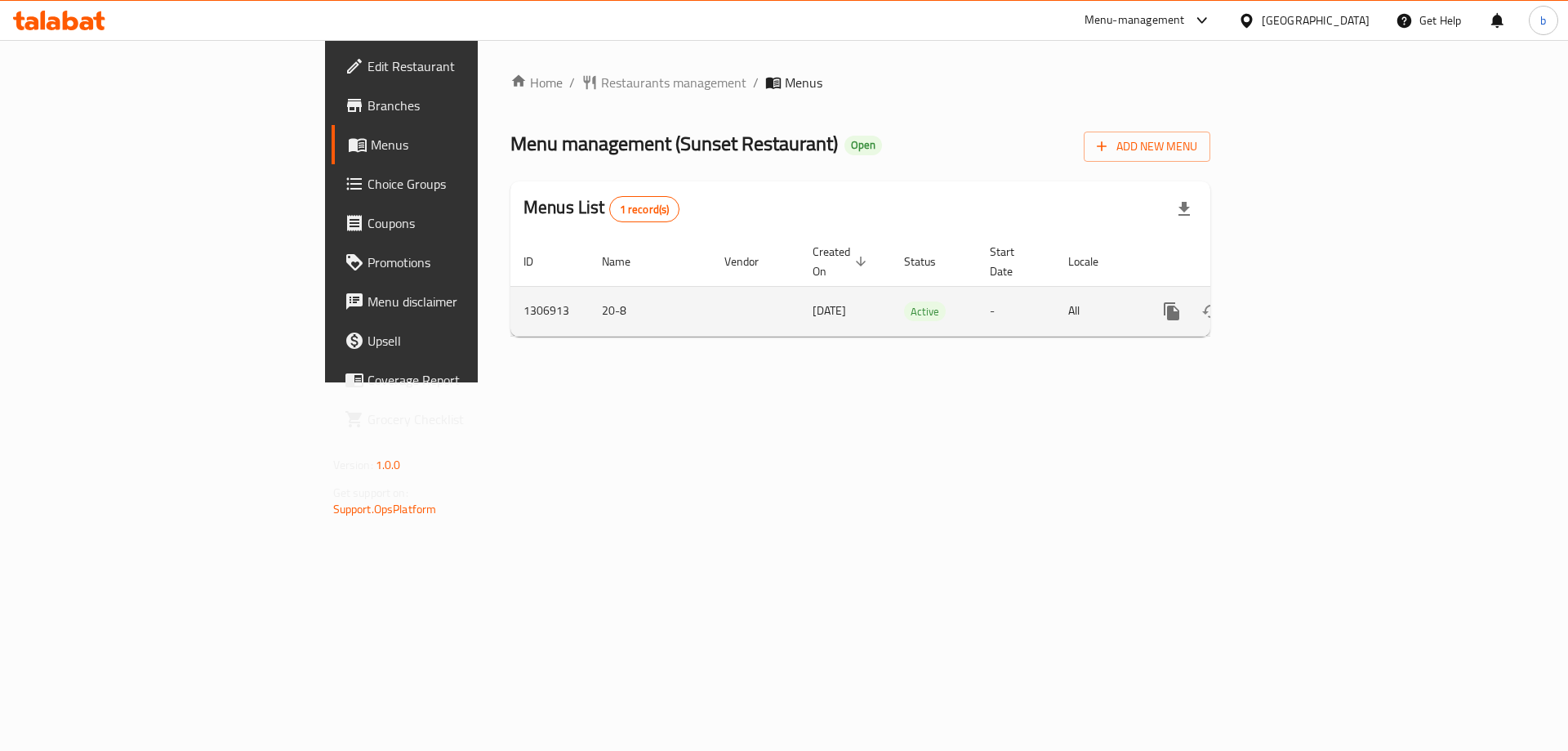
drag, startPoint x: 521, startPoint y: 292, endPoint x: 715, endPoint y: 310, distance: 194.8
click at [715, 310] on tr "1306913 20-8 [DATE] Active - All" at bounding box center [916, 310] width 812 height 50
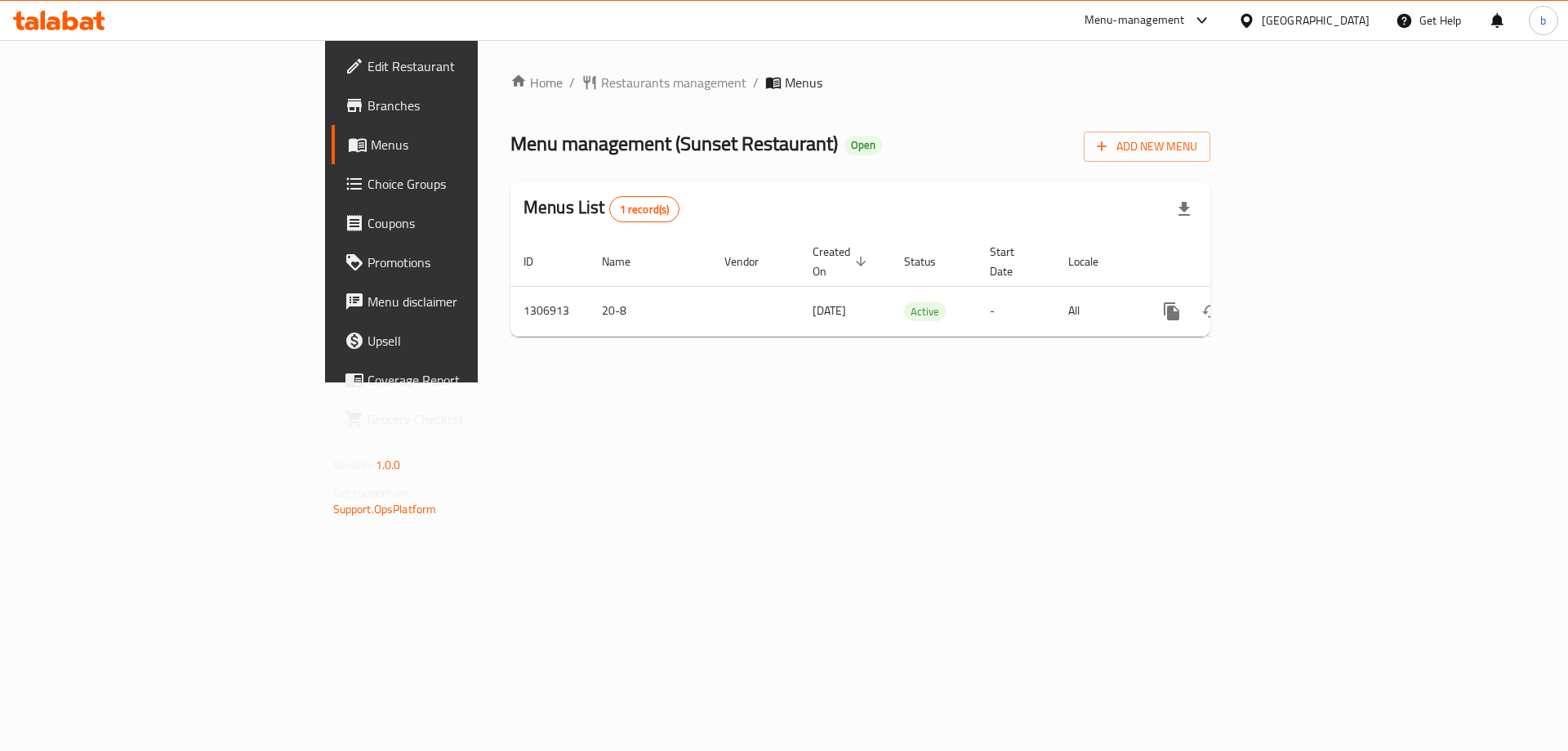
click at [723, 382] on div "Home / Restaurants management / Menus Menu management ( Sunset Restaurant ) Ope…" at bounding box center [860, 212] width 766 height 343
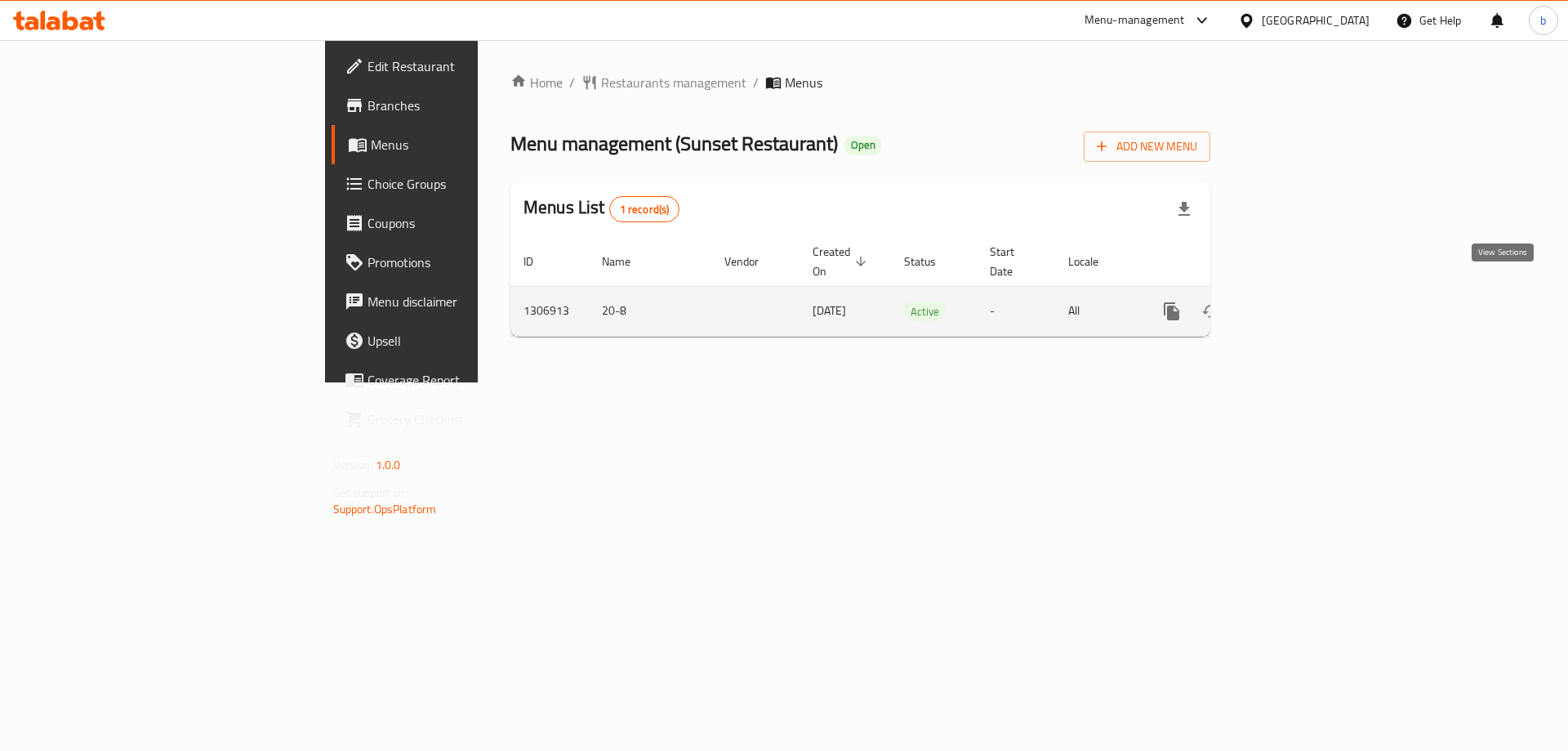
click at [1299, 302] on icon "enhanced table" at bounding box center [1289, 311] width 20 height 20
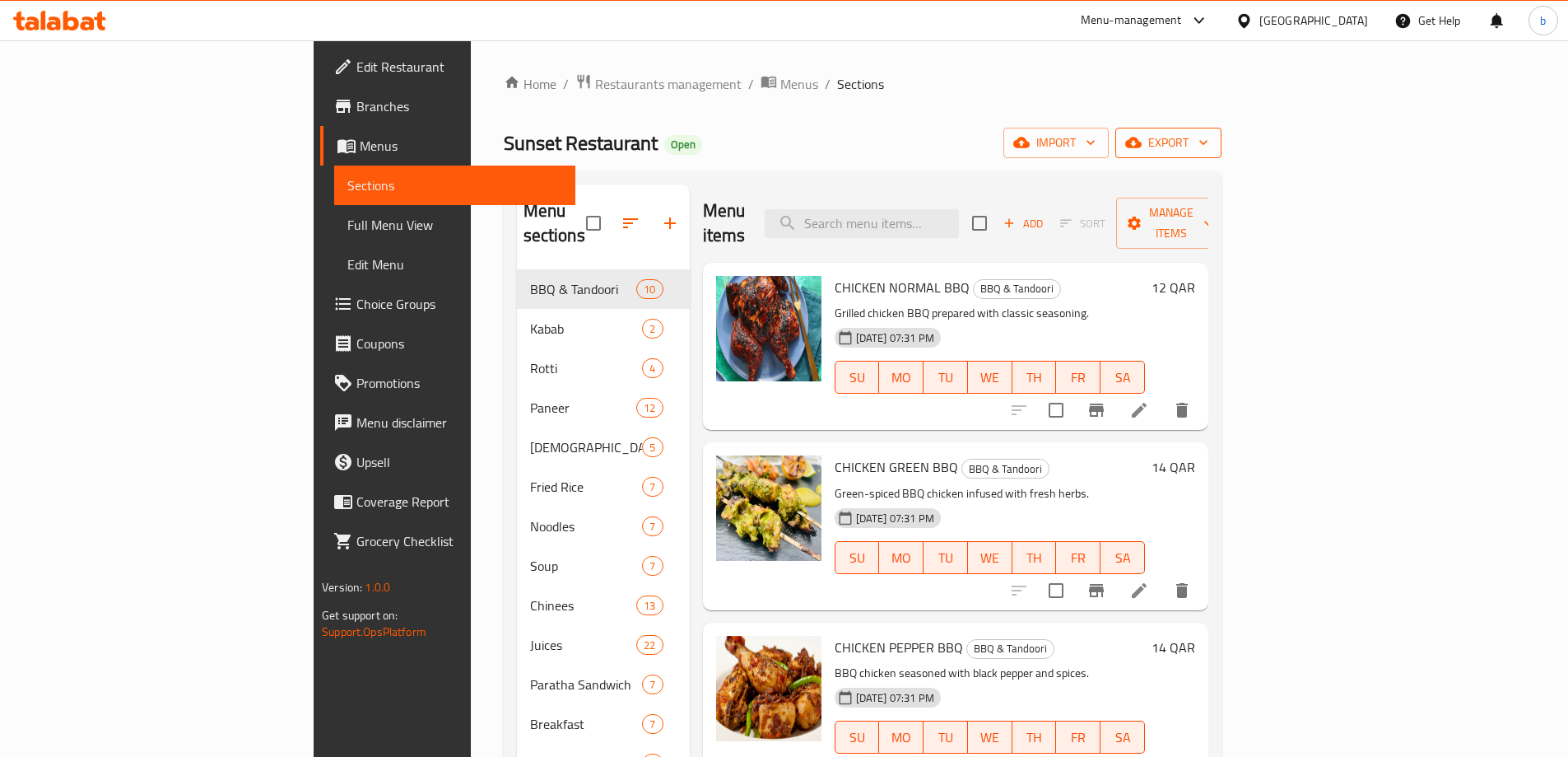
click at [1209, 143] on span "export" at bounding box center [1168, 143] width 80 height 21
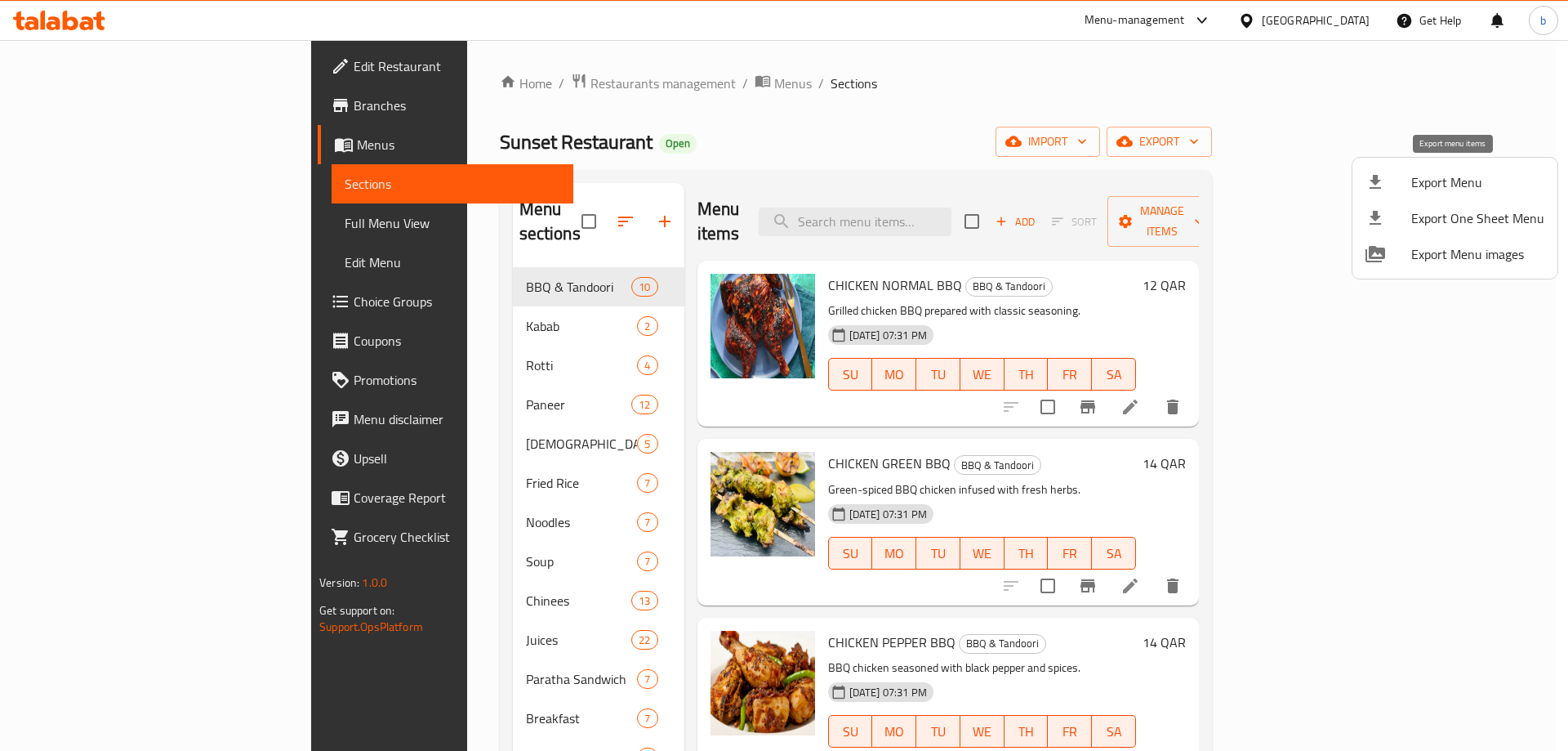
click at [1415, 182] on span "Export Menu" at bounding box center [1478, 182] width 133 height 20
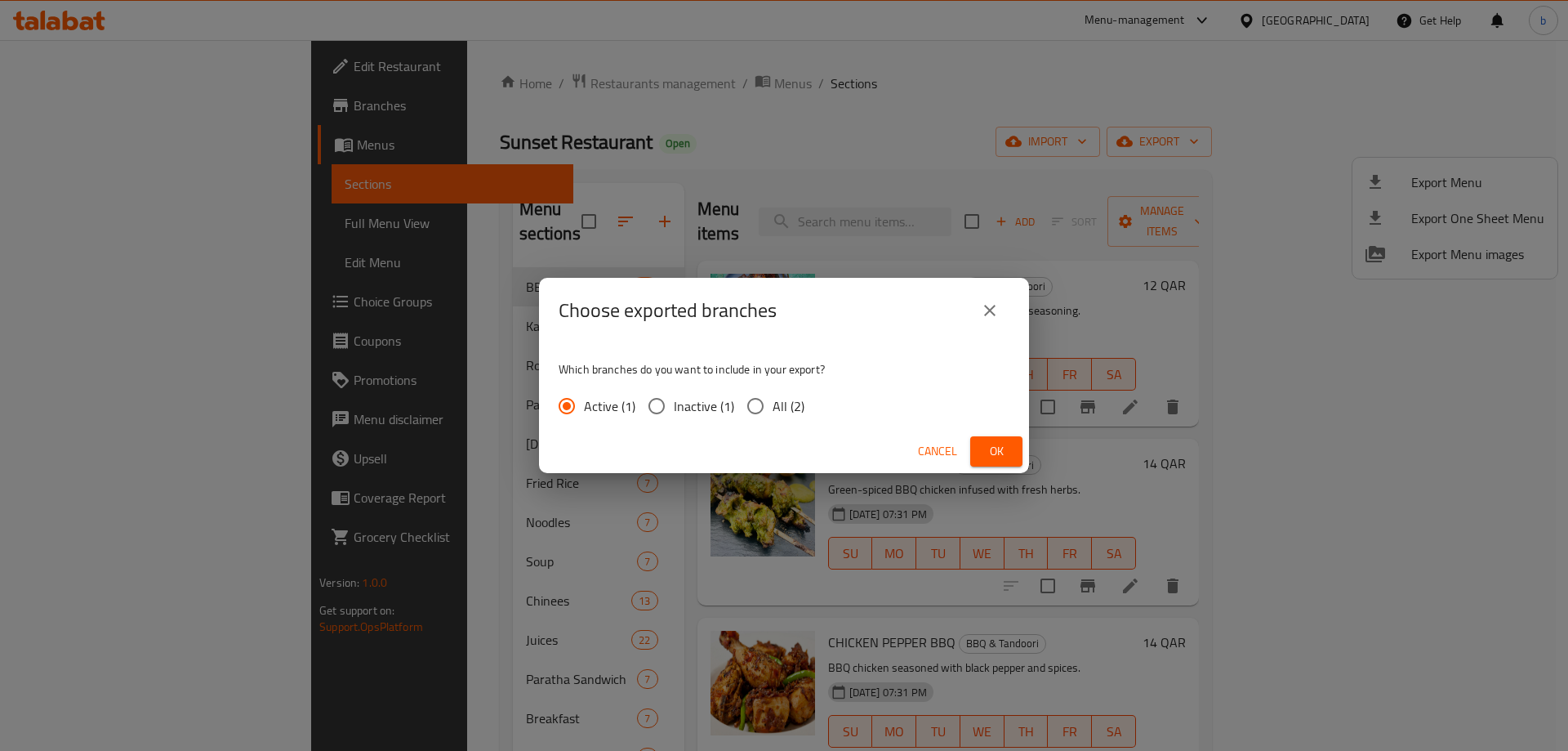
click at [775, 416] on span "All (2)" at bounding box center [788, 405] width 32 height 20
click at [772, 417] on input "All (2)" at bounding box center [755, 405] width 35 height 35
radio input "true"
click at [990, 446] on span "Ok" at bounding box center [997, 451] width 26 height 21
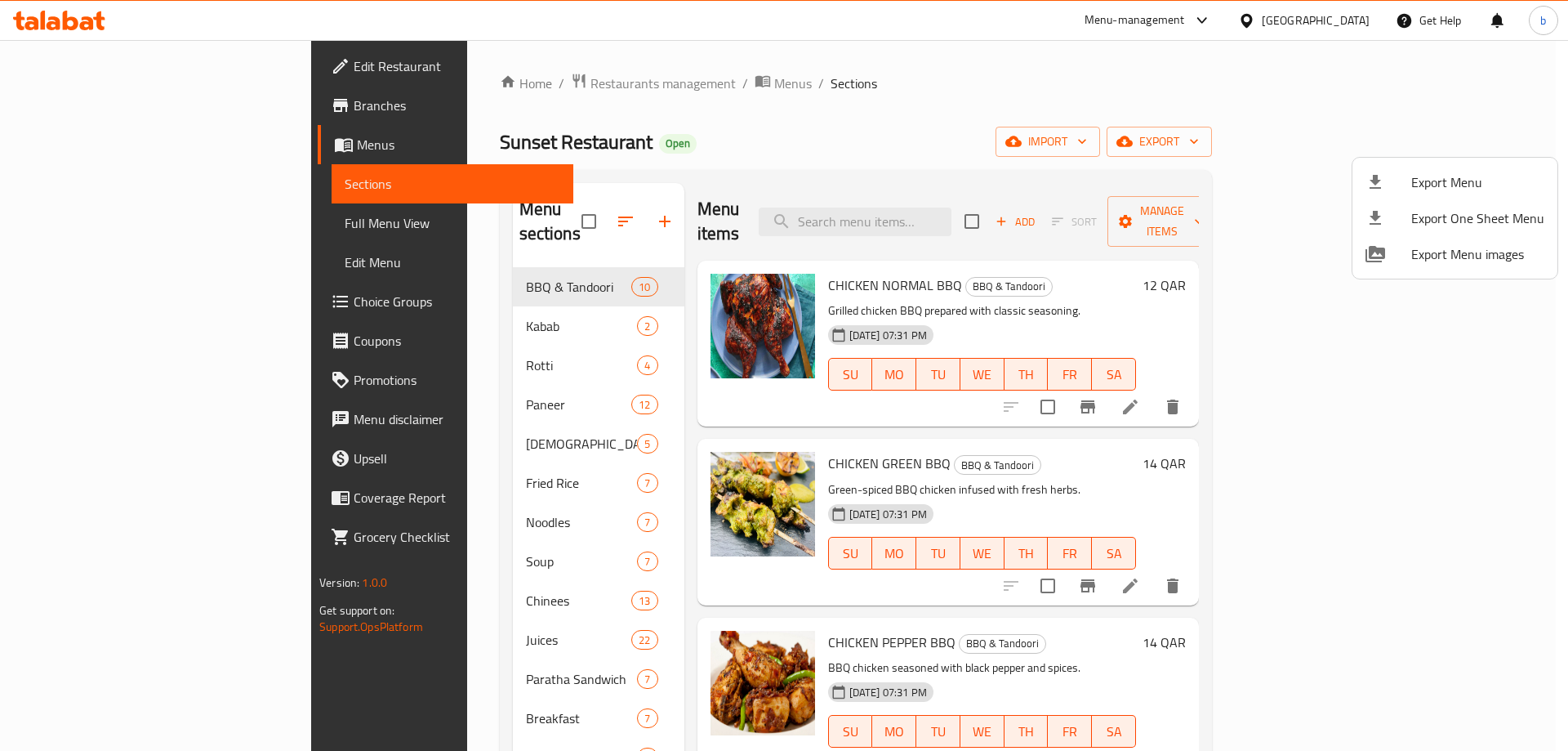
click at [1362, 16] on div at bounding box center [784, 376] width 1568 height 751
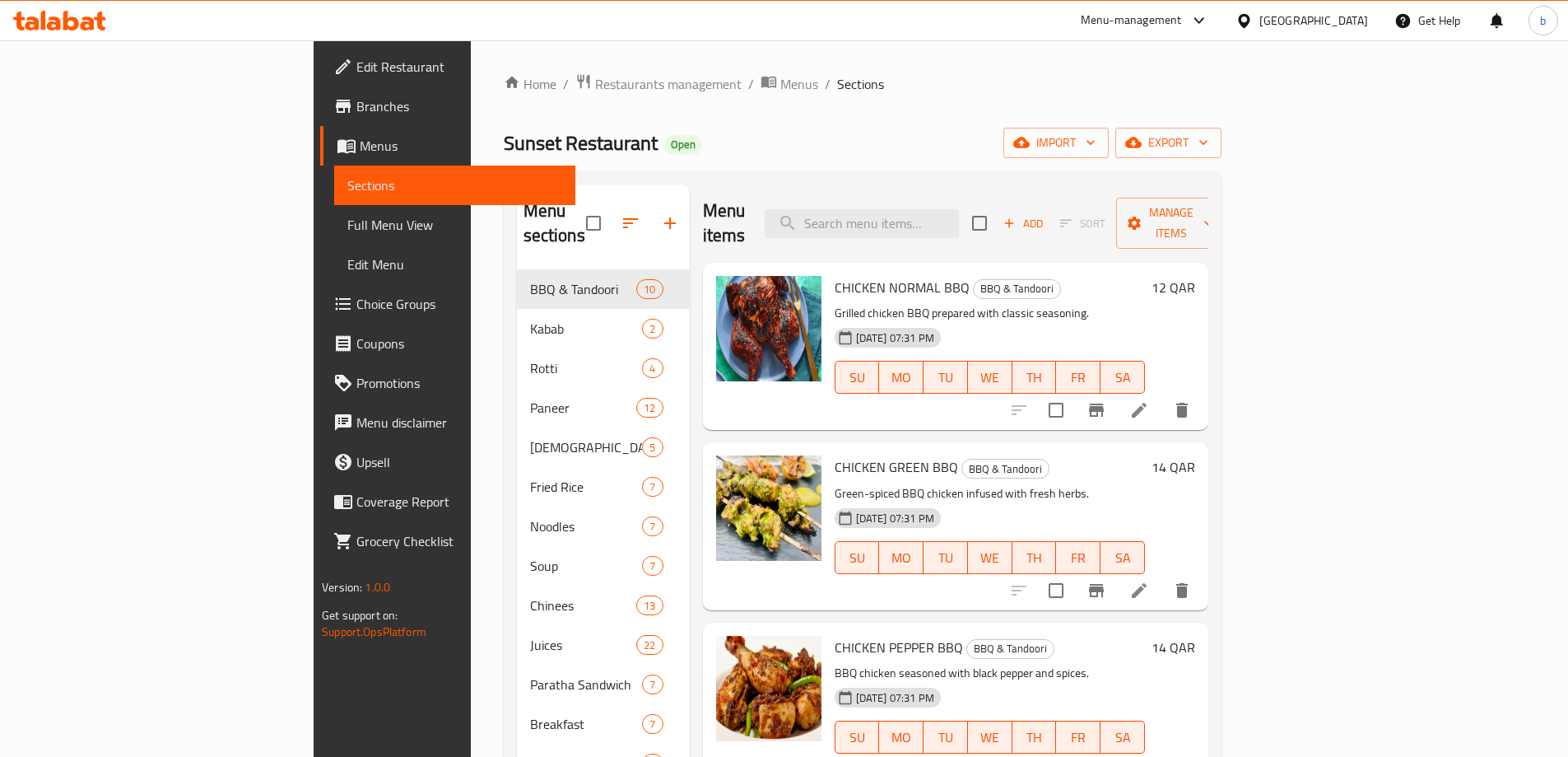
click at [1259, 15] on div at bounding box center [1247, 20] width 24 height 18
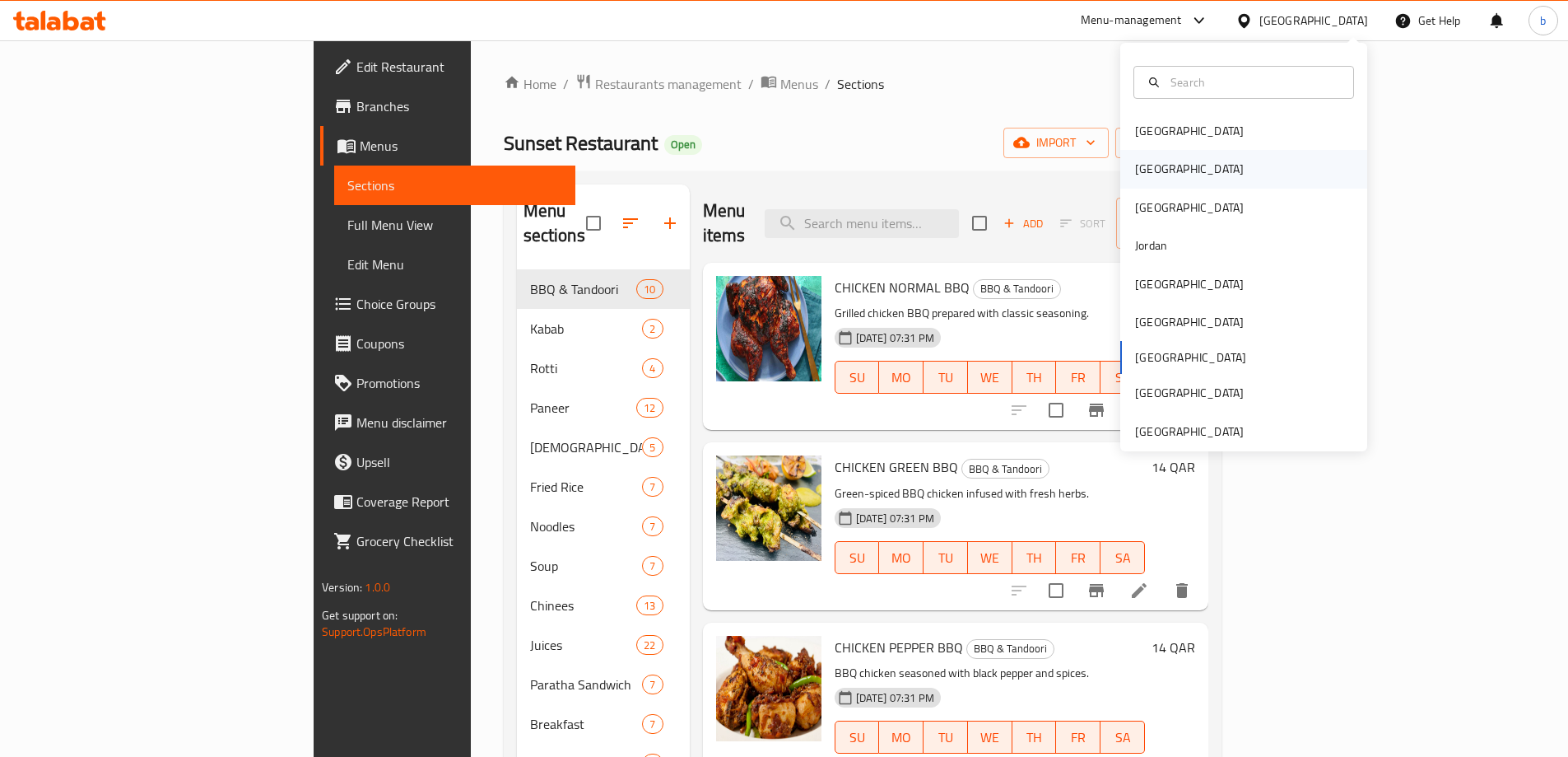
click at [1179, 154] on div "[GEOGRAPHIC_DATA]" at bounding box center [1244, 169] width 247 height 38
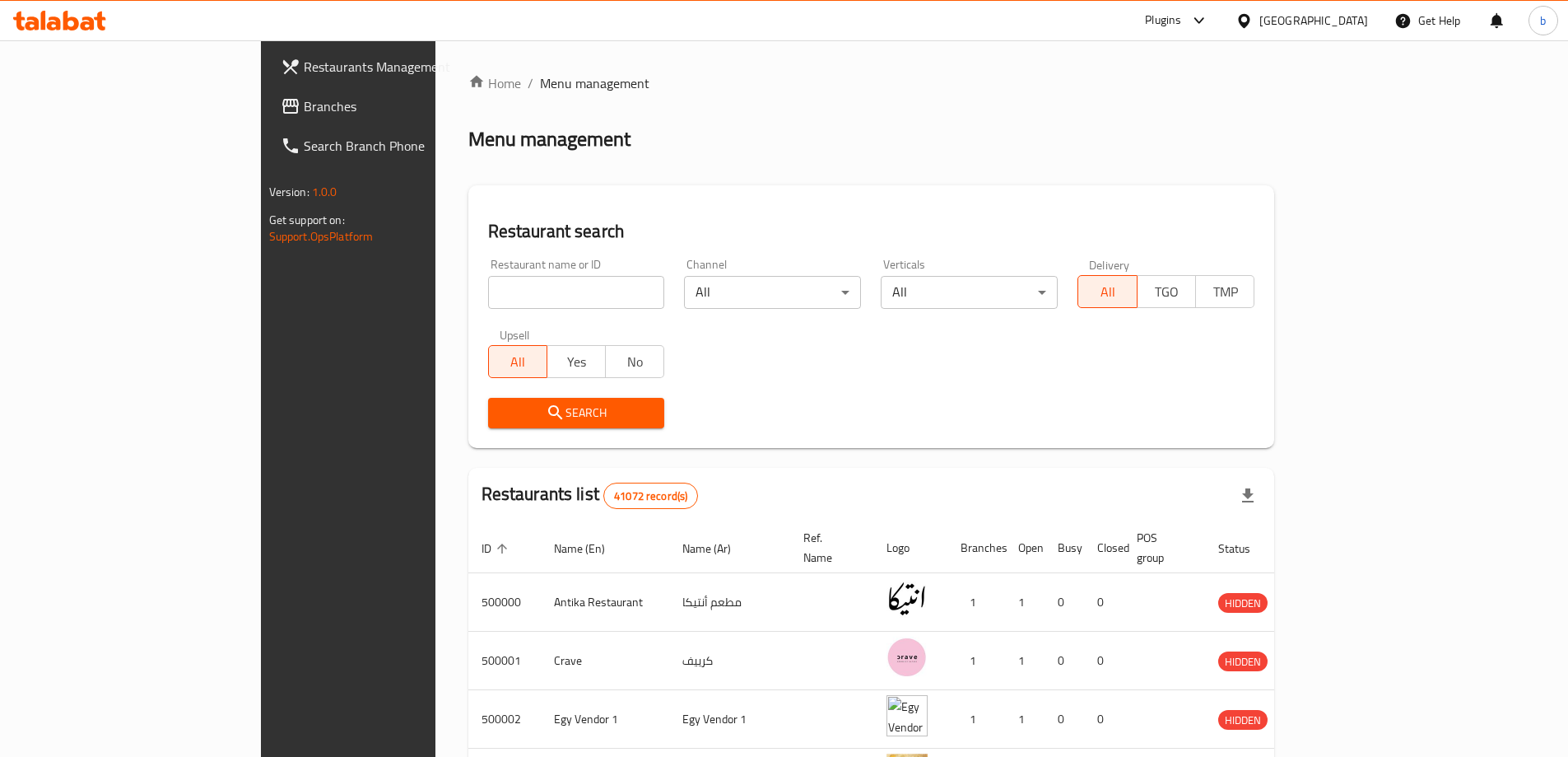
click at [304, 100] on span "Branches" at bounding box center [407, 106] width 206 height 20
